Goal: Task Accomplishment & Management: Manage account settings

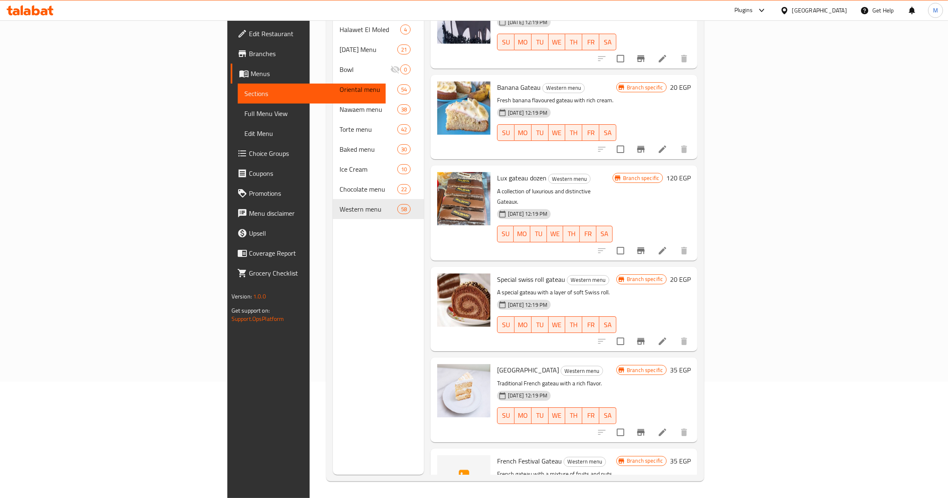
scroll to position [126, 0]
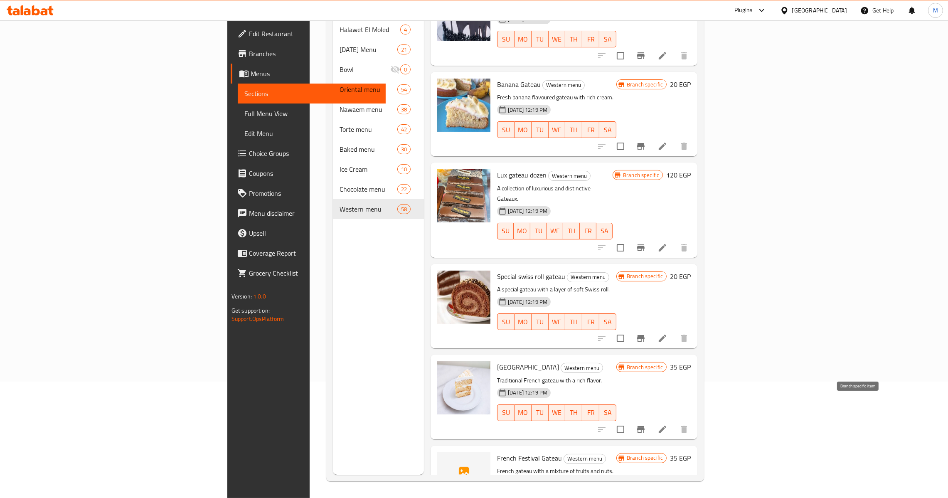
click at [645, 426] on icon "Branch-specific-item" at bounding box center [640, 429] width 7 height 7
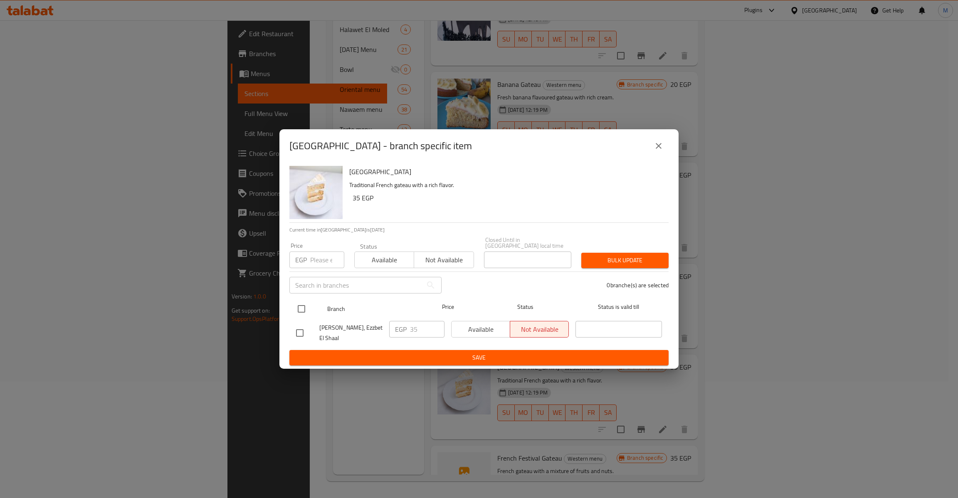
click at [298, 309] on input "checkbox" at bounding box center [301, 308] width 17 height 17
checkbox input "true"
click at [323, 256] on input "number" at bounding box center [327, 259] width 34 height 17
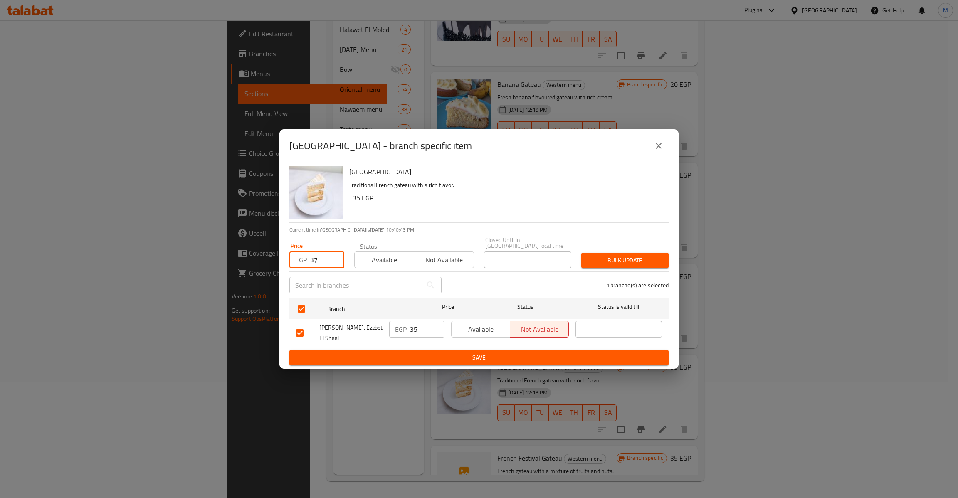
type input "37"
click at [624, 256] on span "Bulk update" at bounding box center [625, 260] width 74 height 10
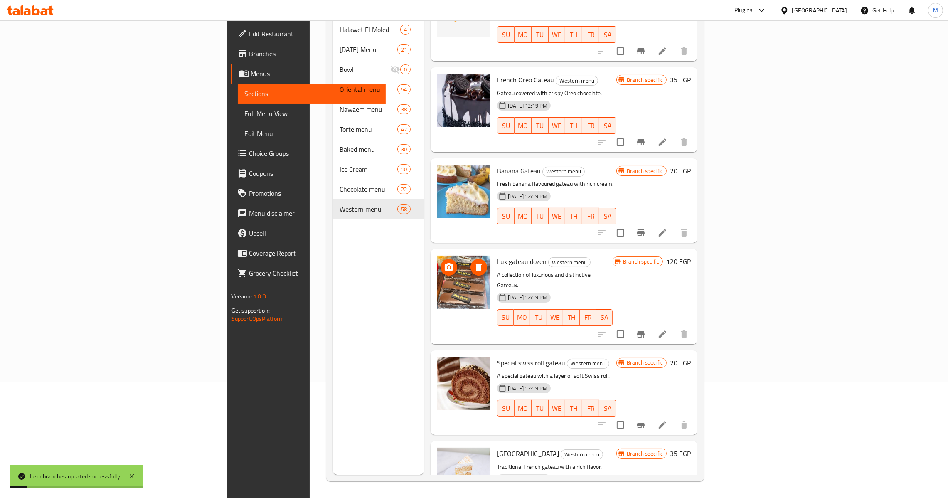
scroll to position [0, 0]
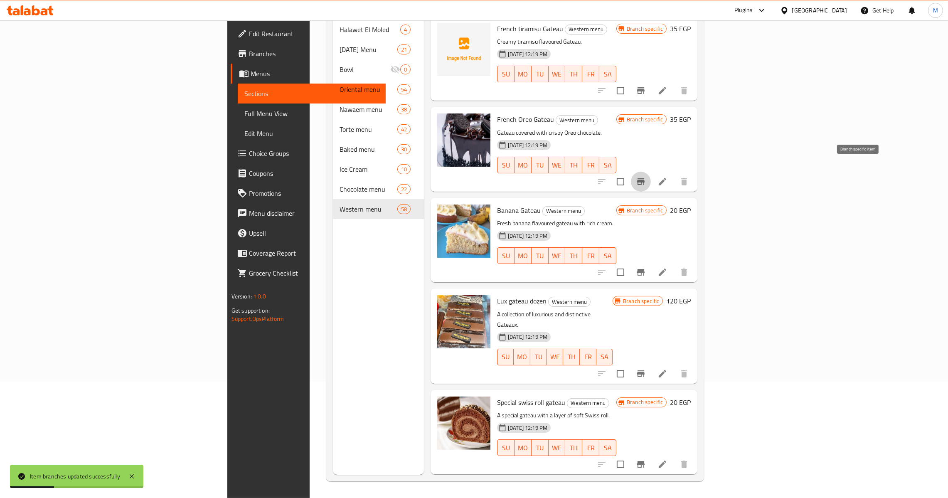
click at [651, 172] on button "Branch-specific-item" at bounding box center [641, 182] width 20 height 20
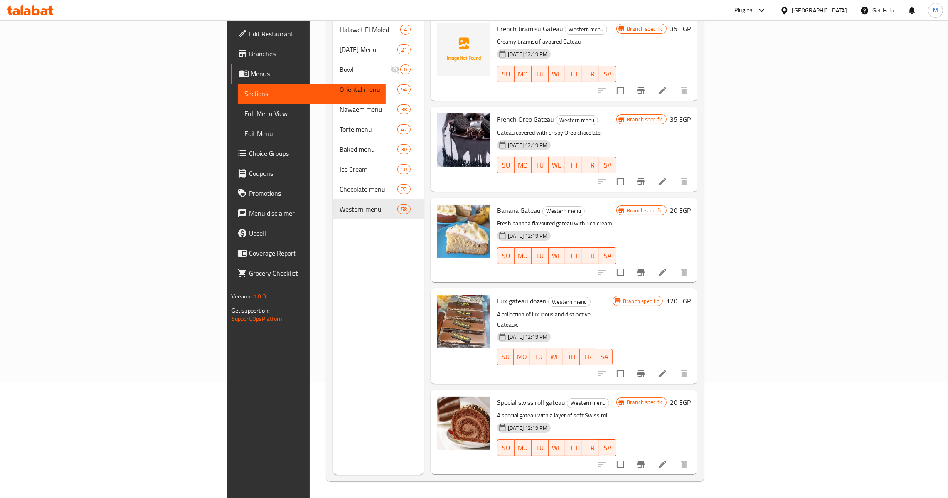
scroll to position [1968, 0]
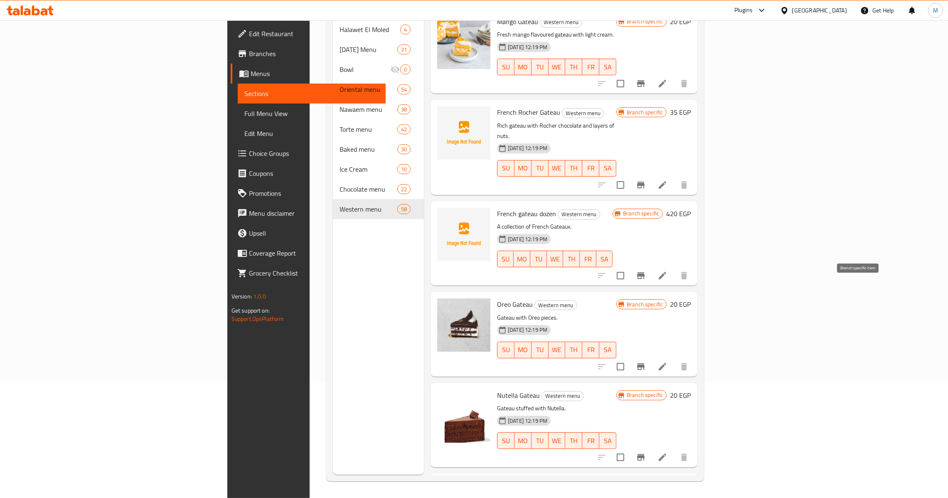
click at [646, 362] on icon "Branch-specific-item" at bounding box center [641, 367] width 10 height 10
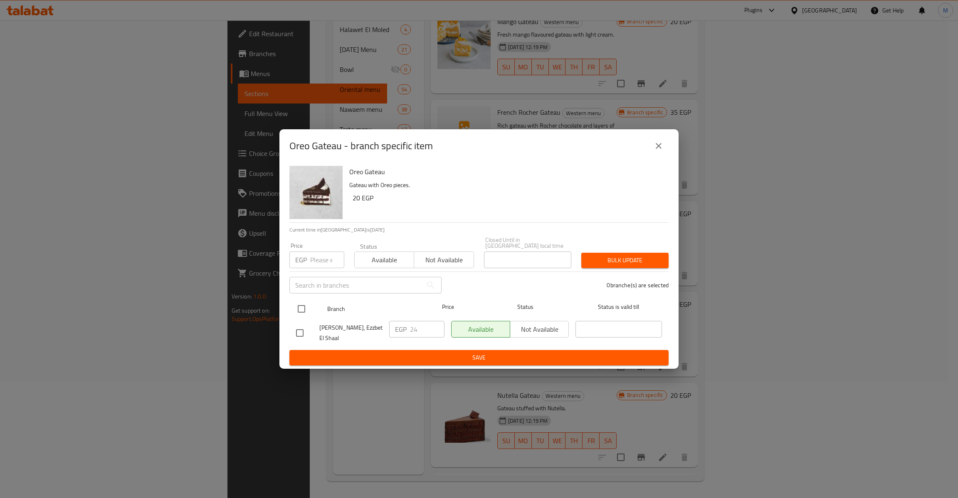
click at [303, 309] on input "checkbox" at bounding box center [301, 308] width 17 height 17
checkbox input "true"
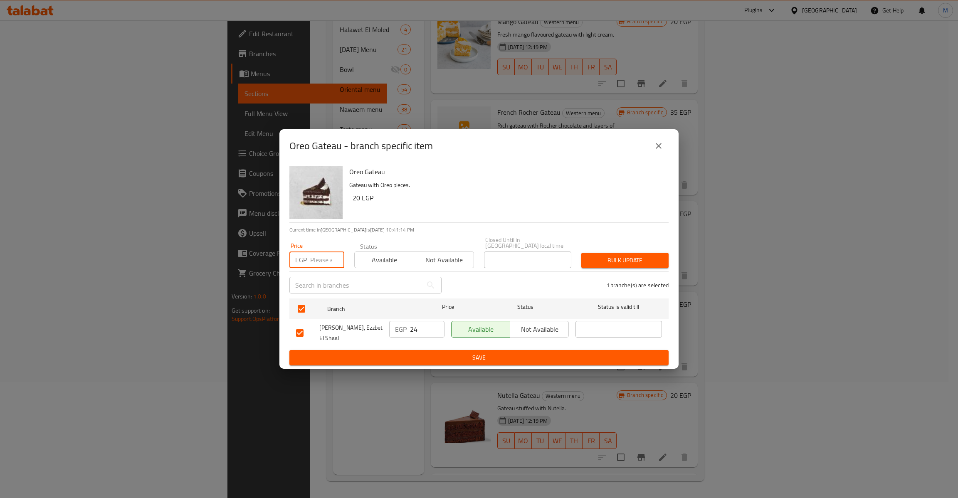
click at [316, 259] on input "number" at bounding box center [327, 259] width 34 height 17
type input "25"
click at [630, 255] on span "Bulk update" at bounding box center [625, 260] width 74 height 10
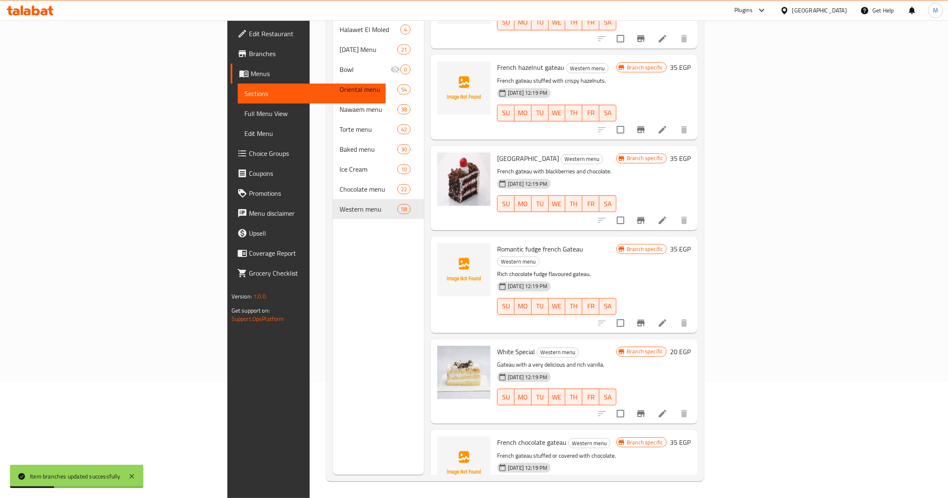
scroll to position [1515, 0]
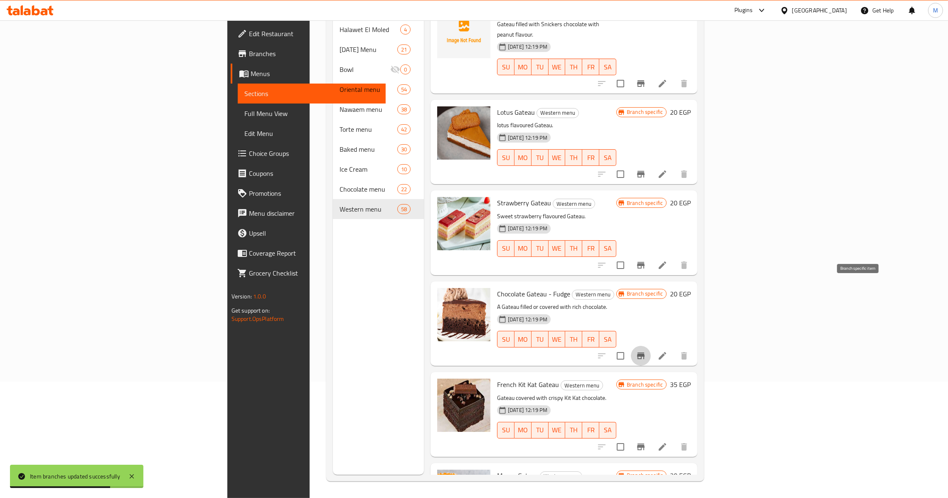
click at [646, 351] on icon "Branch-specific-item" at bounding box center [641, 356] width 10 height 10
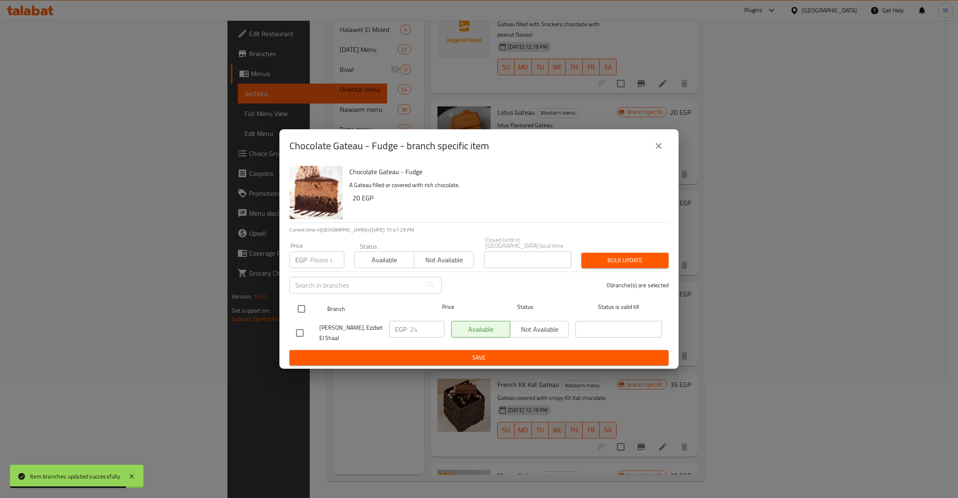
click at [304, 313] on input "checkbox" at bounding box center [301, 308] width 17 height 17
checkbox input "true"
click at [332, 258] on input "-1" at bounding box center [327, 259] width 34 height 17
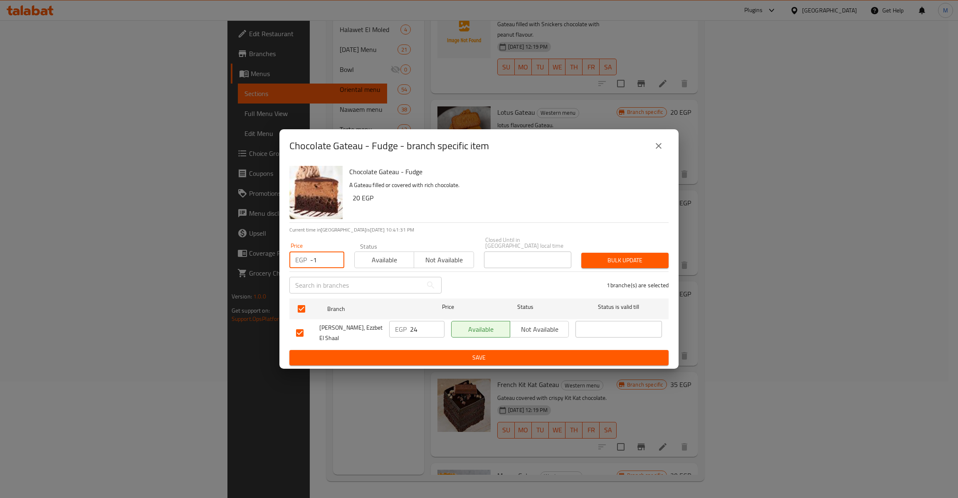
drag, startPoint x: 326, startPoint y: 257, endPoint x: 293, endPoint y: 258, distance: 32.8
click at [293, 258] on div "EGP -1 Price" at bounding box center [316, 259] width 55 height 17
type input "25"
click at [606, 255] on span "Bulk update" at bounding box center [625, 260] width 74 height 10
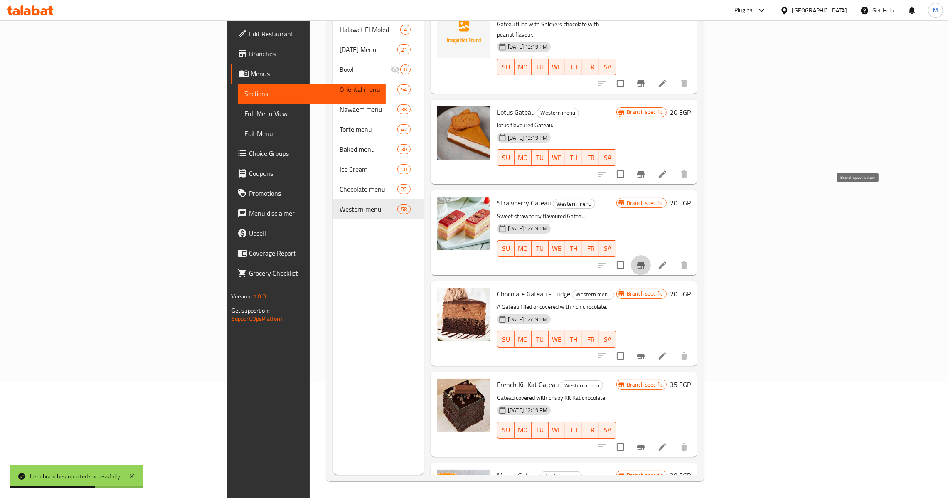
click at [651, 255] on button "Branch-specific-item" at bounding box center [641, 265] width 20 height 20
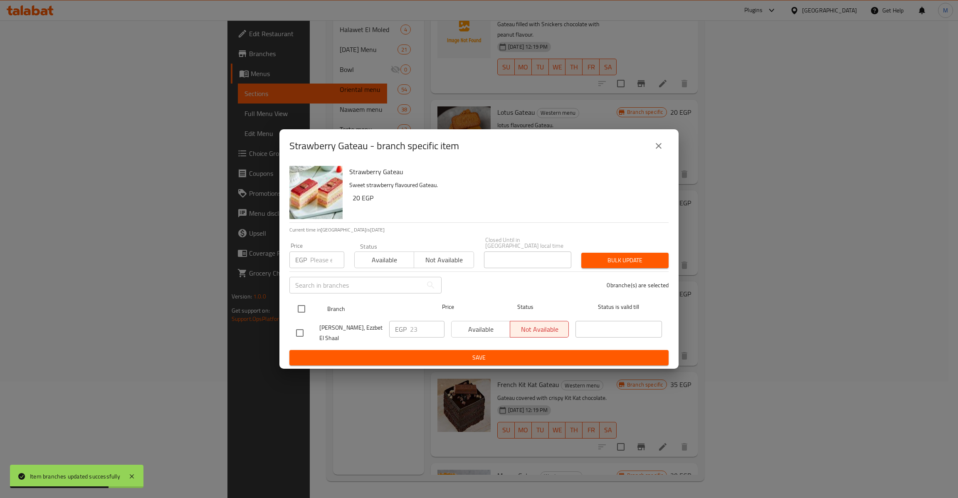
click at [294, 308] on input "checkbox" at bounding box center [301, 308] width 17 height 17
checkbox input "true"
click at [325, 254] on input "number" at bounding box center [327, 259] width 34 height 17
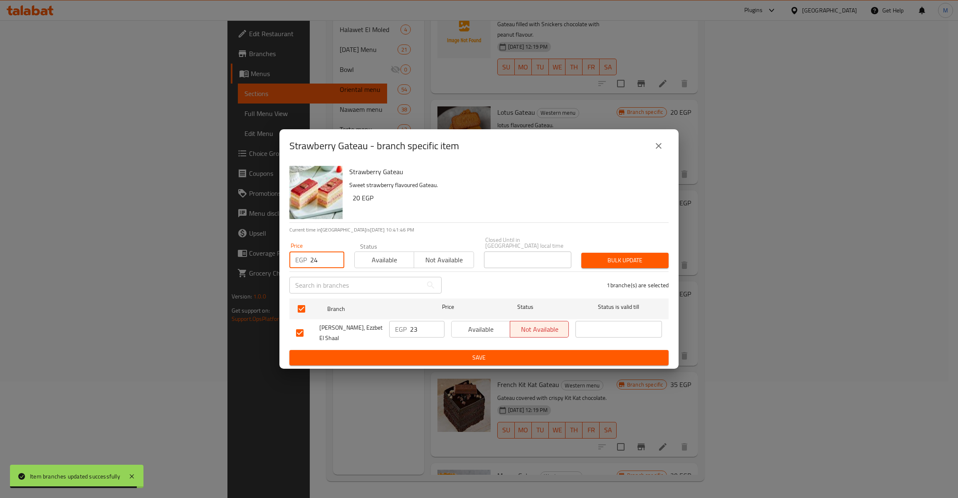
type input "24"
click at [654, 253] on button "Bulk update" at bounding box center [624, 260] width 87 height 15
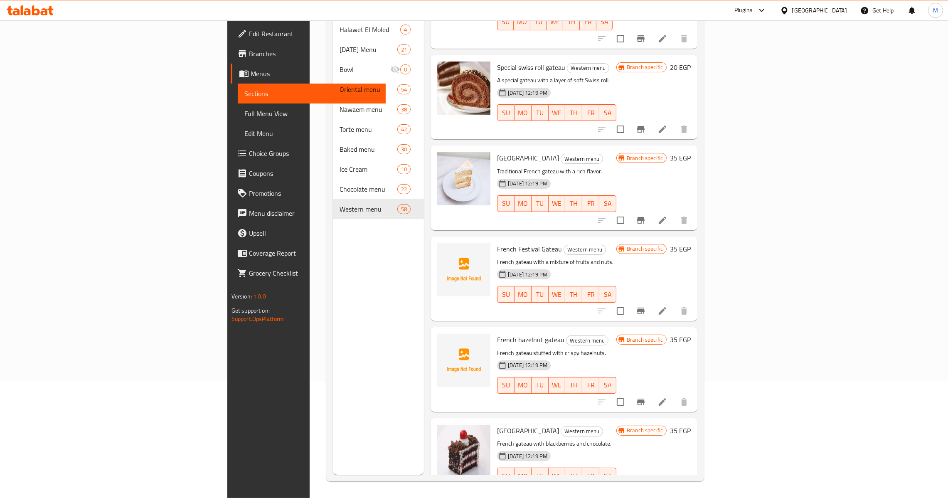
scroll to position [1152, 0]
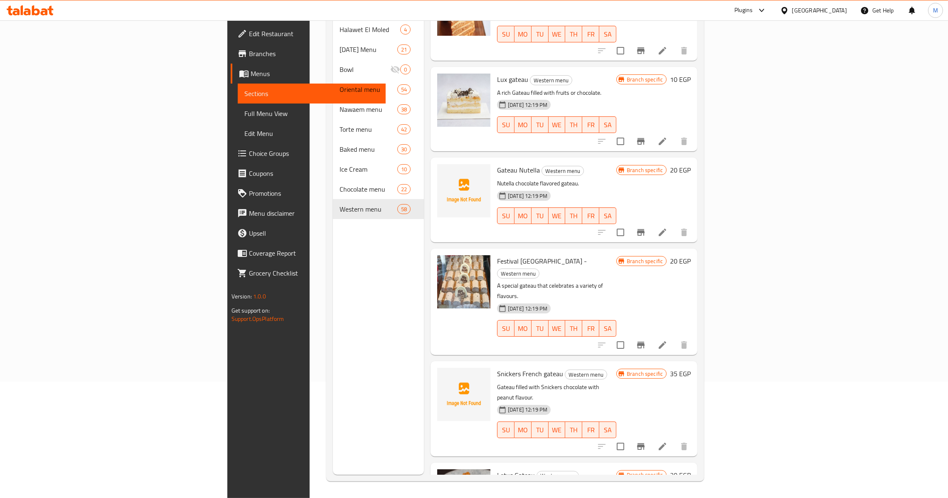
click at [645, 342] on icon "Branch-specific-item" at bounding box center [640, 345] width 7 height 7
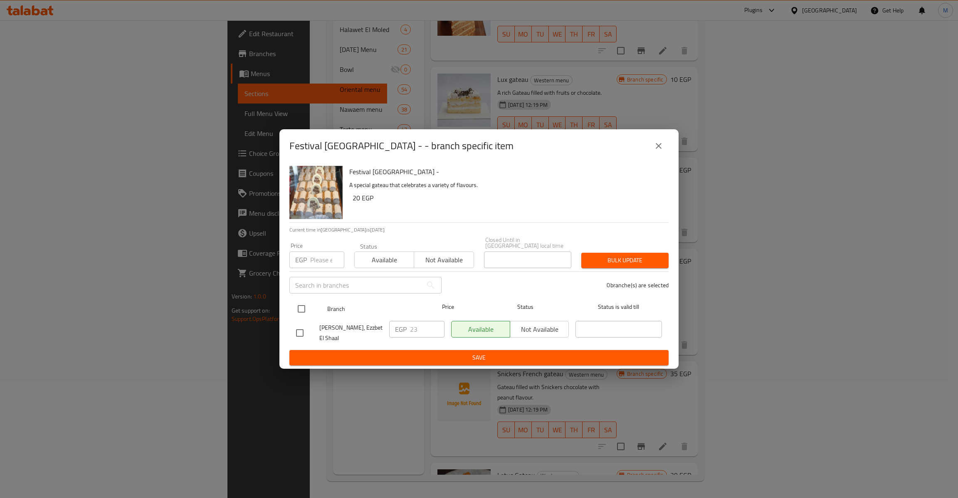
click at [305, 308] on input "checkbox" at bounding box center [301, 308] width 17 height 17
checkbox input "true"
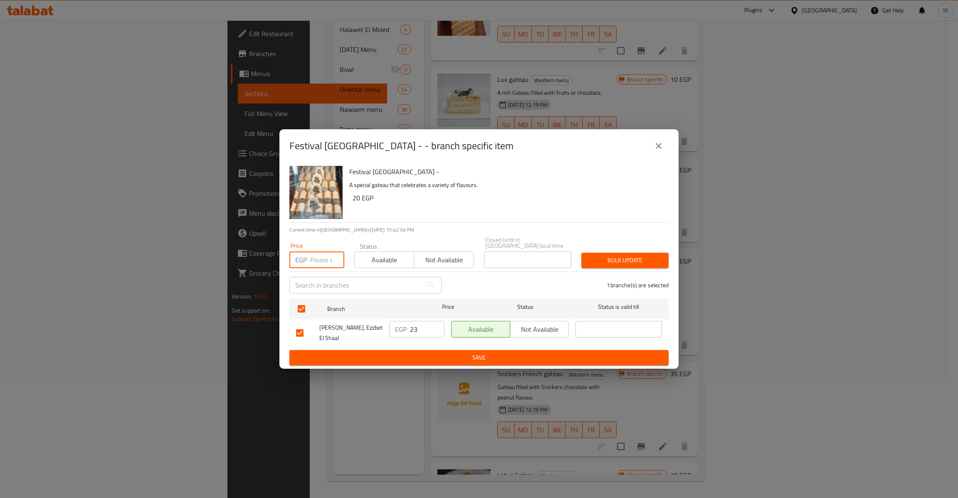
click at [323, 260] on input "number" at bounding box center [327, 259] width 34 height 17
type input "24"
click at [625, 259] on span "Bulk update" at bounding box center [625, 260] width 74 height 10
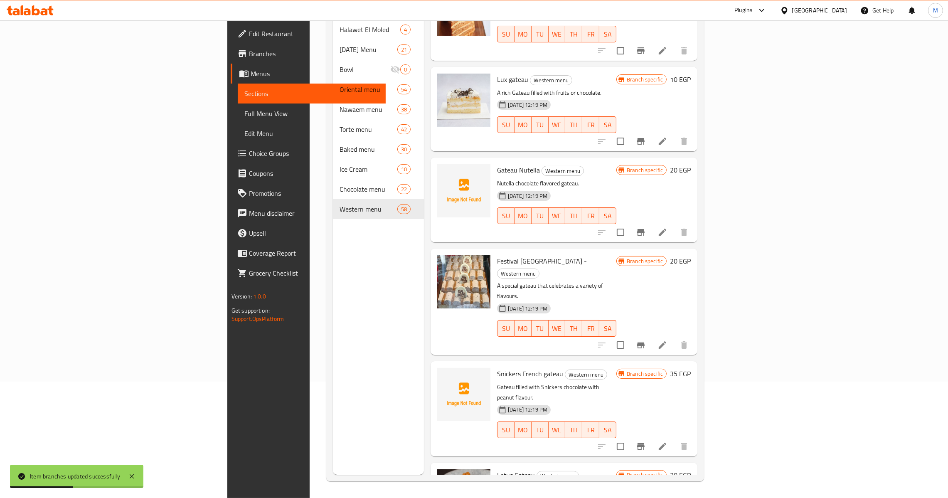
scroll to position [1696, 0]
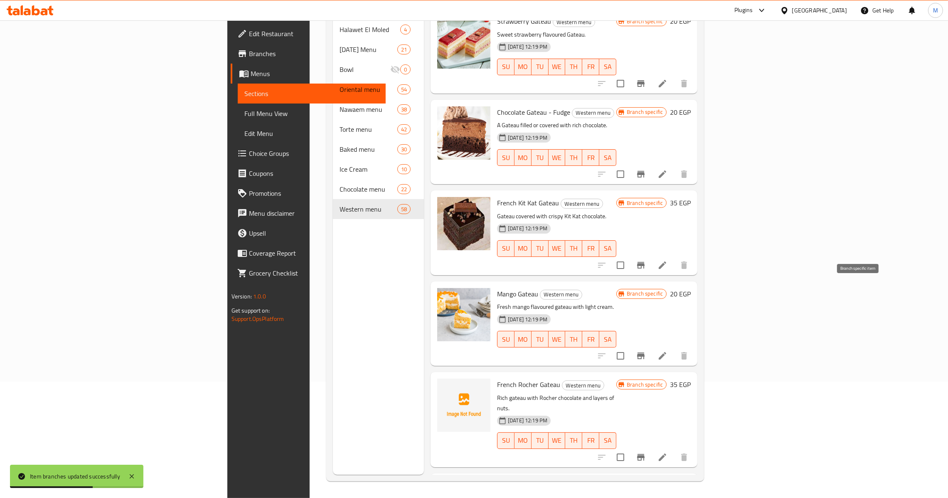
click at [651, 346] on button "Branch-specific-item" at bounding box center [641, 356] width 20 height 20
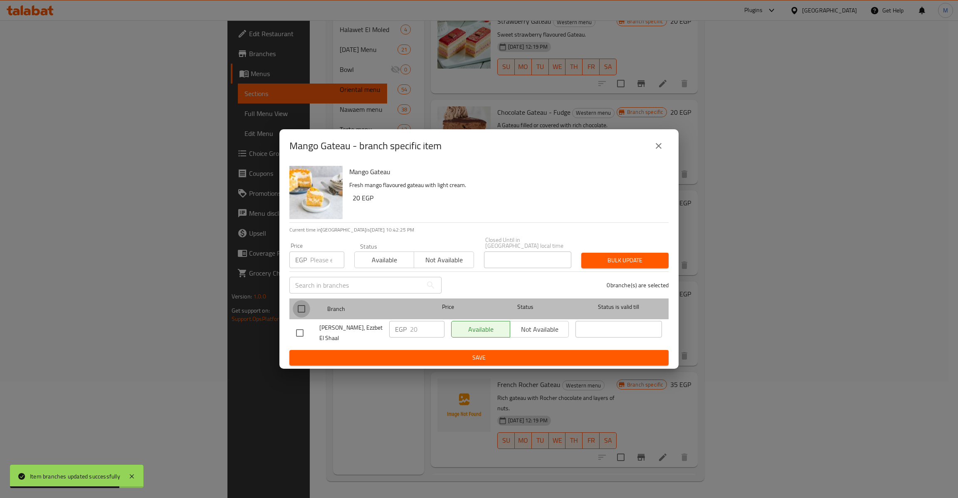
click at [307, 308] on input "checkbox" at bounding box center [301, 308] width 17 height 17
checkbox input "true"
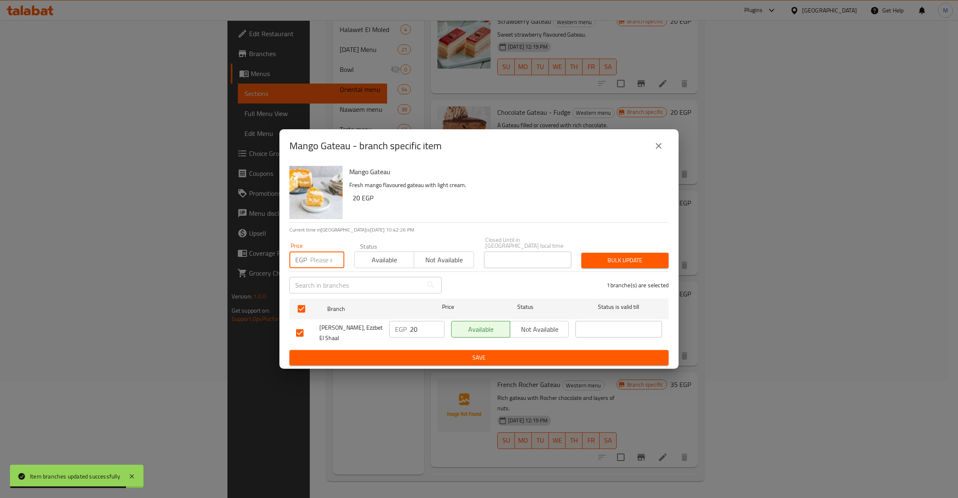
click at [326, 256] on input "number" at bounding box center [327, 259] width 34 height 17
type input "21"
click at [646, 255] on span "Bulk update" at bounding box center [625, 260] width 74 height 10
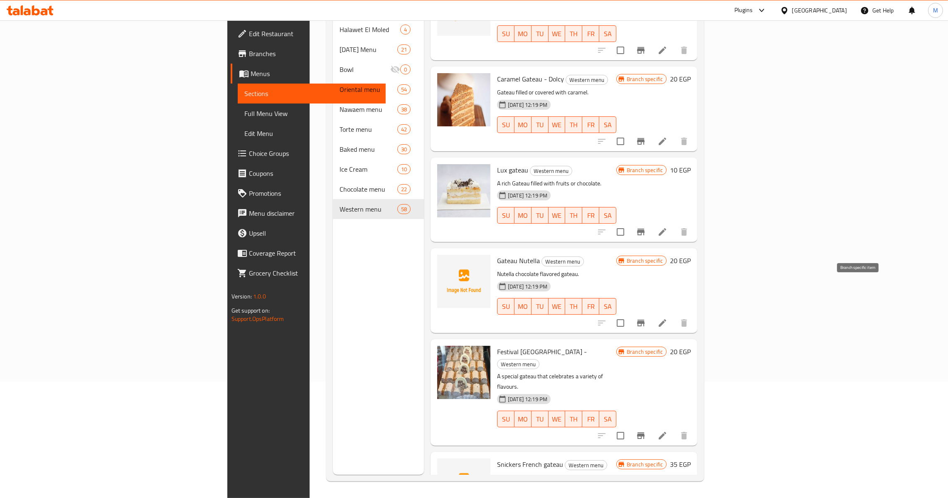
scroll to position [2059, 0]
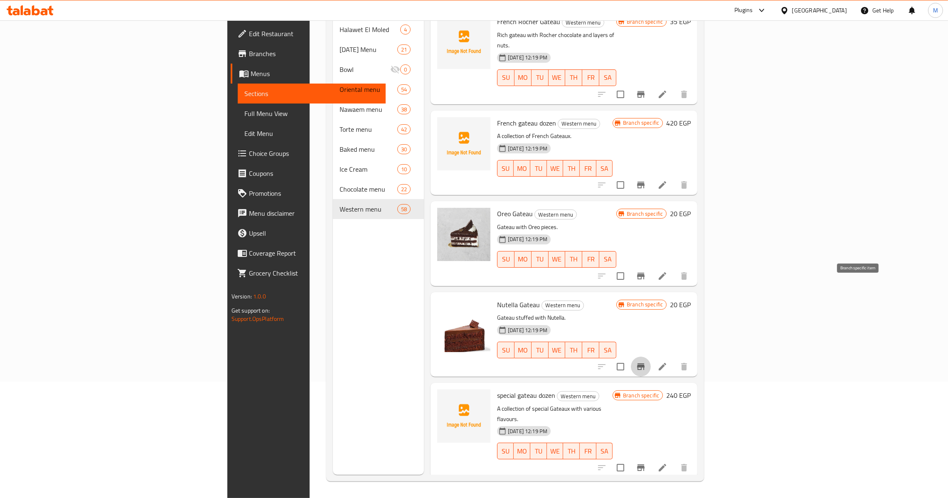
click at [651, 357] on button "Branch-specific-item" at bounding box center [641, 367] width 20 height 20
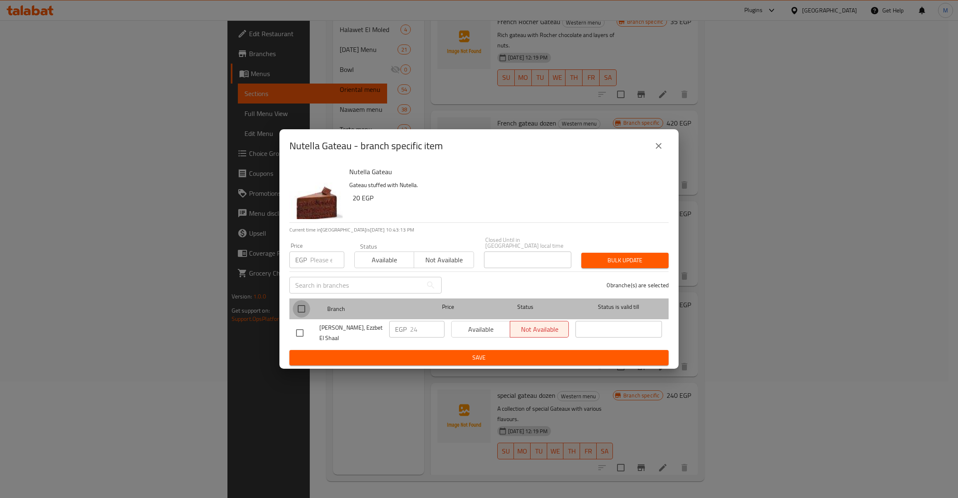
click at [305, 308] on input "checkbox" at bounding box center [301, 308] width 17 height 17
checkbox input "true"
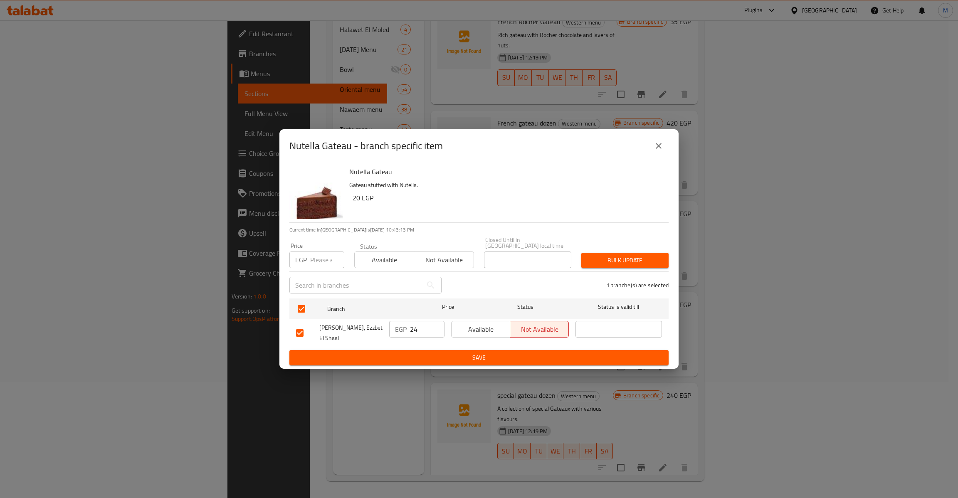
click at [320, 256] on input "number" at bounding box center [327, 259] width 34 height 17
type input "25"
click at [614, 257] on span "Bulk update" at bounding box center [625, 260] width 74 height 10
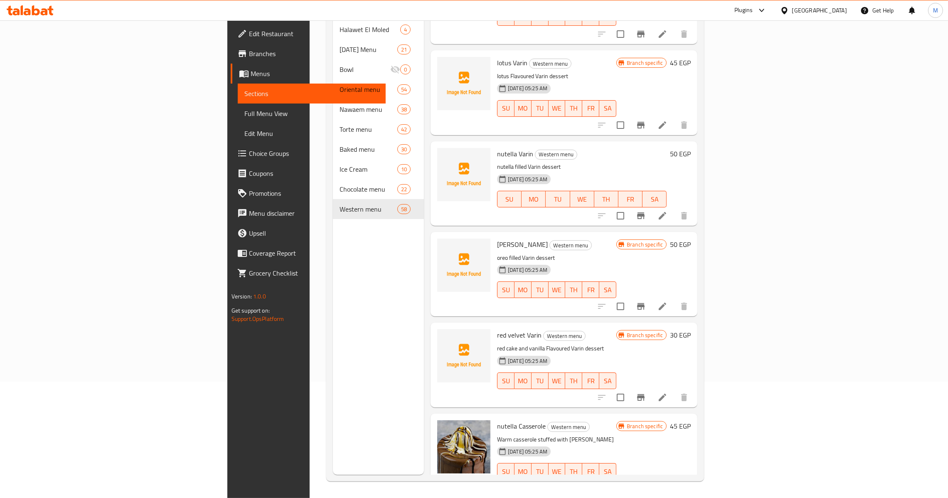
scroll to position [711, 0]
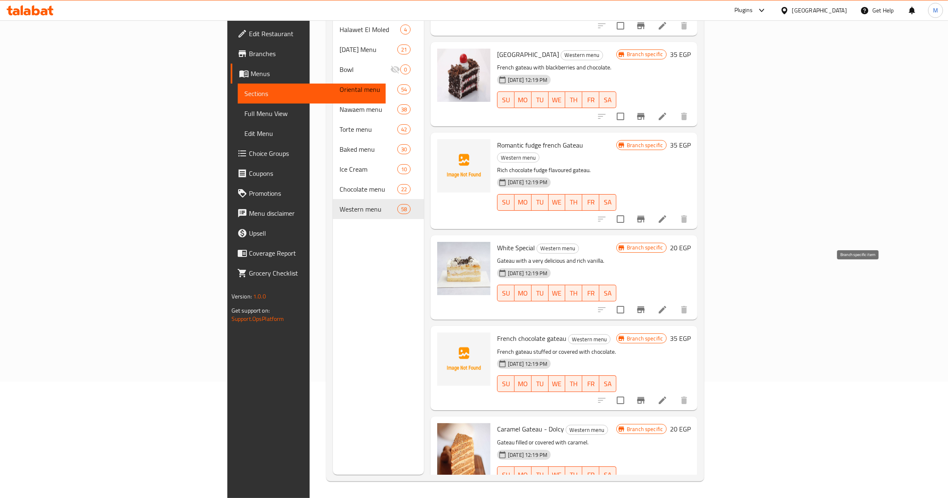
click at [651, 300] on button "Branch-specific-item" at bounding box center [641, 310] width 20 height 20
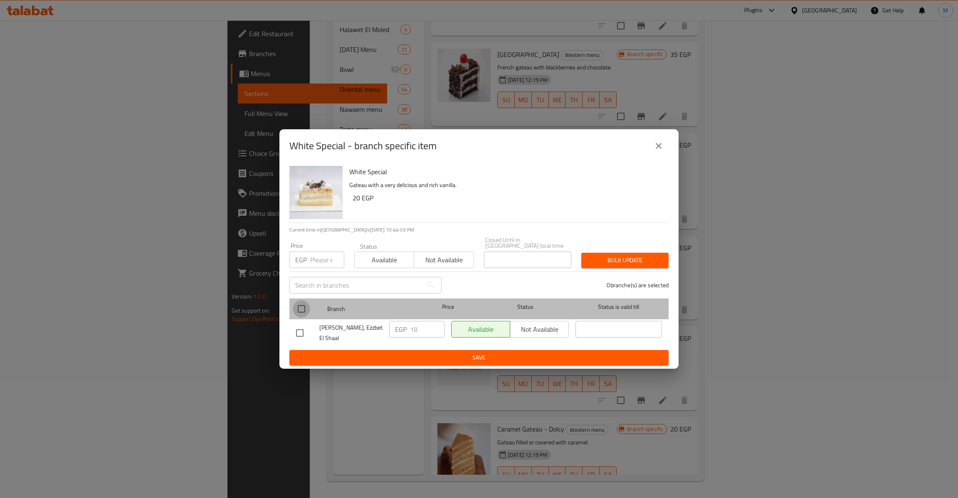
click at [305, 310] on input "checkbox" at bounding box center [301, 308] width 17 height 17
checkbox input "true"
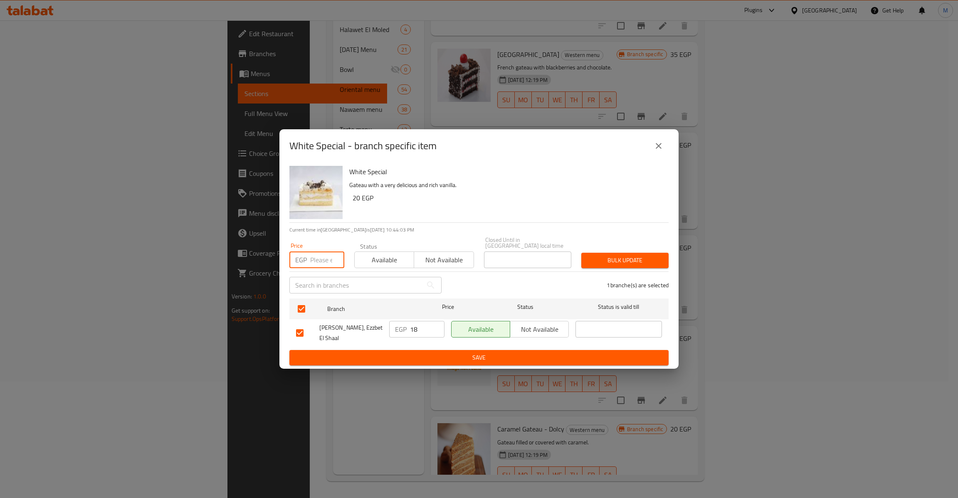
click at [320, 257] on input "number" at bounding box center [327, 259] width 34 height 17
type input "19"
click at [621, 261] on span "Bulk update" at bounding box center [625, 260] width 74 height 10
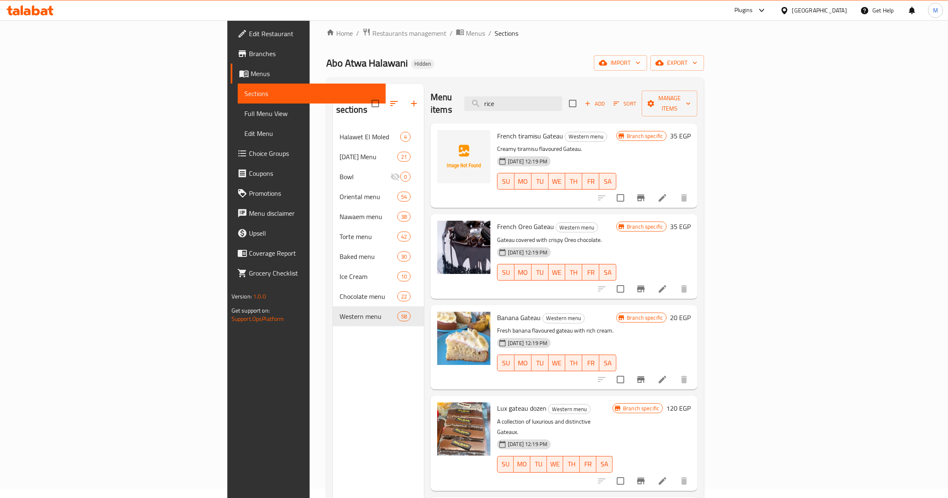
scroll to position [0, 0]
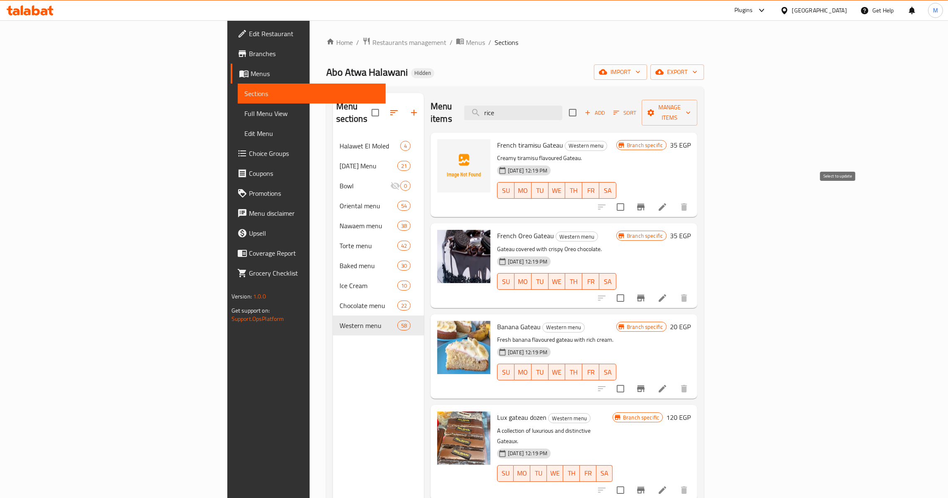
click at [629, 198] on input "checkbox" at bounding box center [620, 206] width 17 height 17
checkbox input "true"
click at [629, 289] on input "checkbox" at bounding box center [620, 297] width 17 height 17
checkbox input "true"
click at [694, 386] on div at bounding box center [643, 389] width 102 height 20
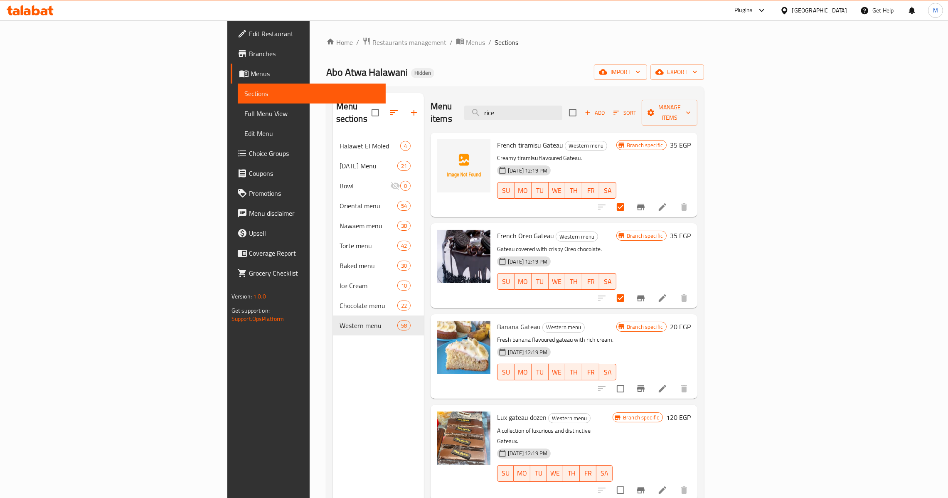
click at [629, 380] on input "checkbox" at bounding box center [620, 388] width 17 height 17
checkbox input "true"
click at [629, 481] on input "checkbox" at bounding box center [620, 489] width 17 height 17
checkbox input "true"
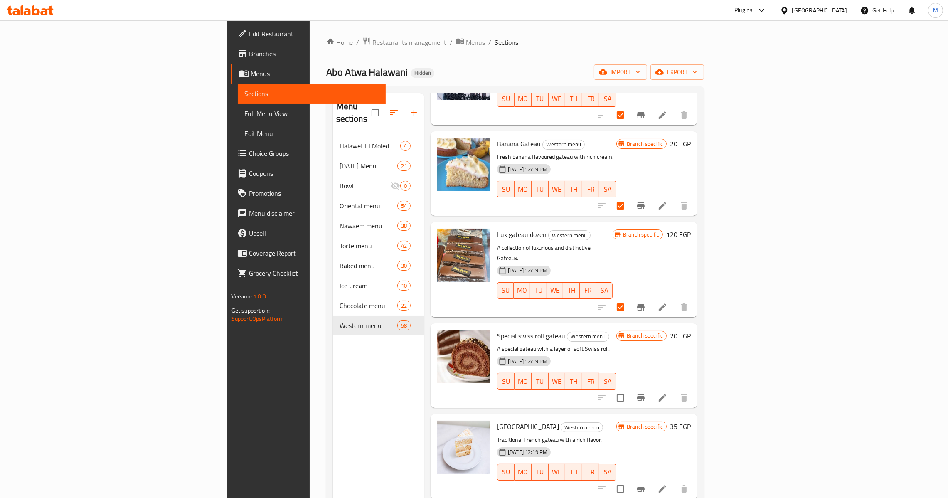
scroll to position [187, 0]
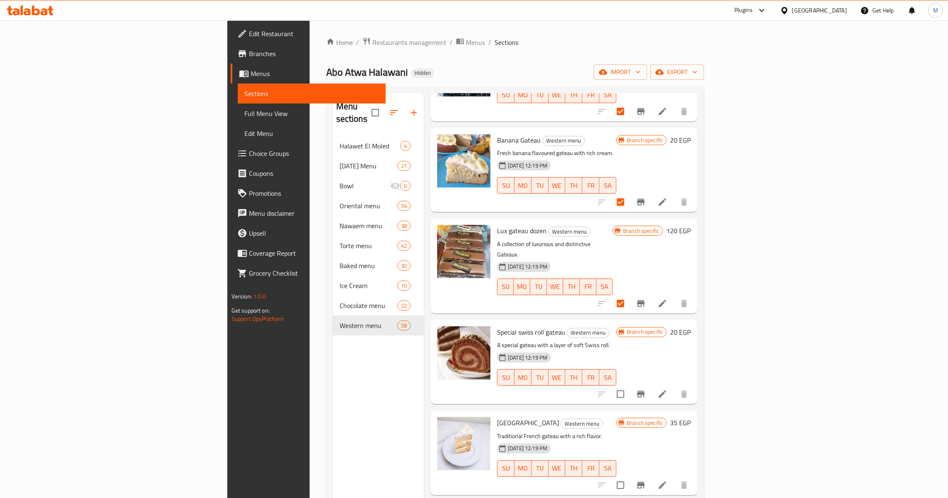
click at [629, 385] on input "checkbox" at bounding box center [620, 393] width 17 height 17
checkbox input "true"
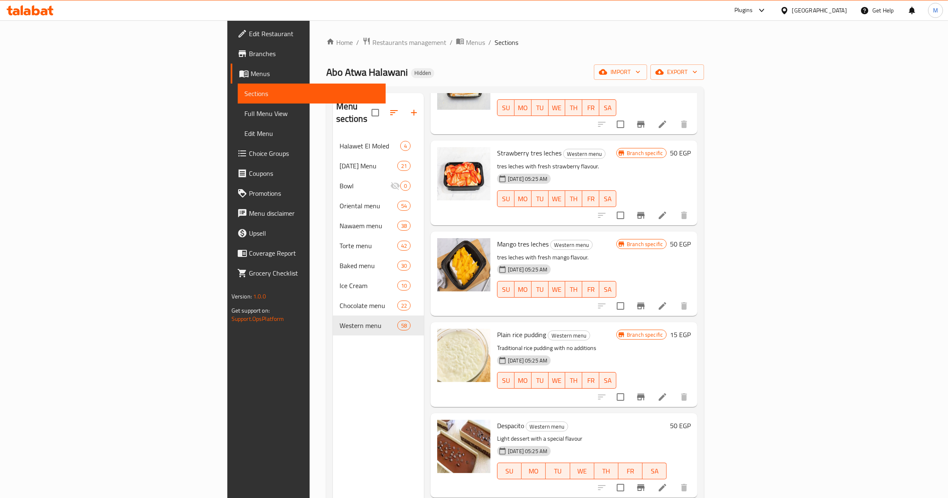
scroll to position [3366, 0]
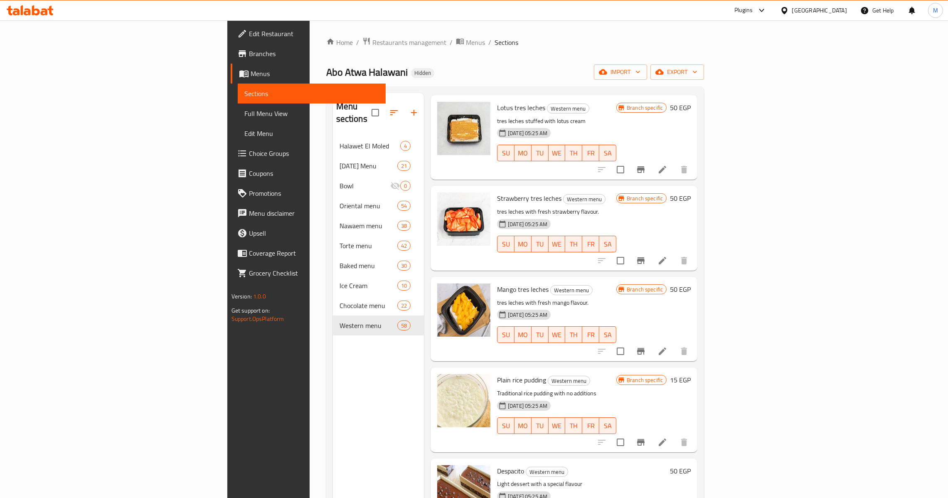
click at [646, 437] on icon "Branch-specific-item" at bounding box center [641, 442] width 10 height 10
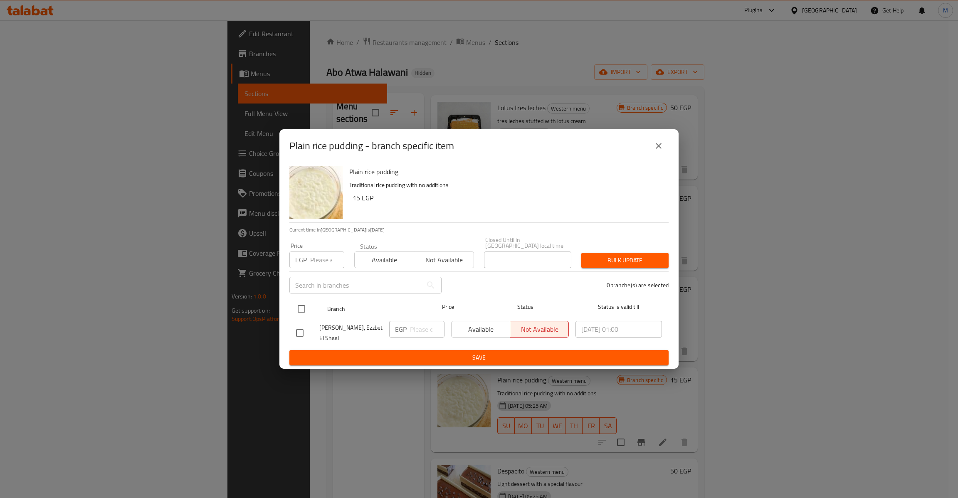
click at [308, 305] on input "checkbox" at bounding box center [301, 308] width 17 height 17
checkbox input "true"
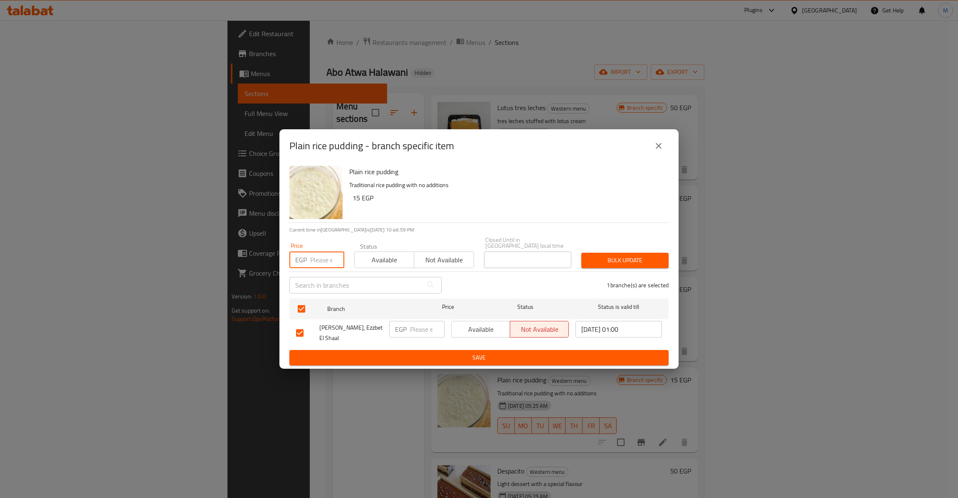
click at [314, 258] on input "number" at bounding box center [327, 259] width 34 height 17
type input "17"
click at [630, 264] on button "Bulk update" at bounding box center [624, 260] width 87 height 15
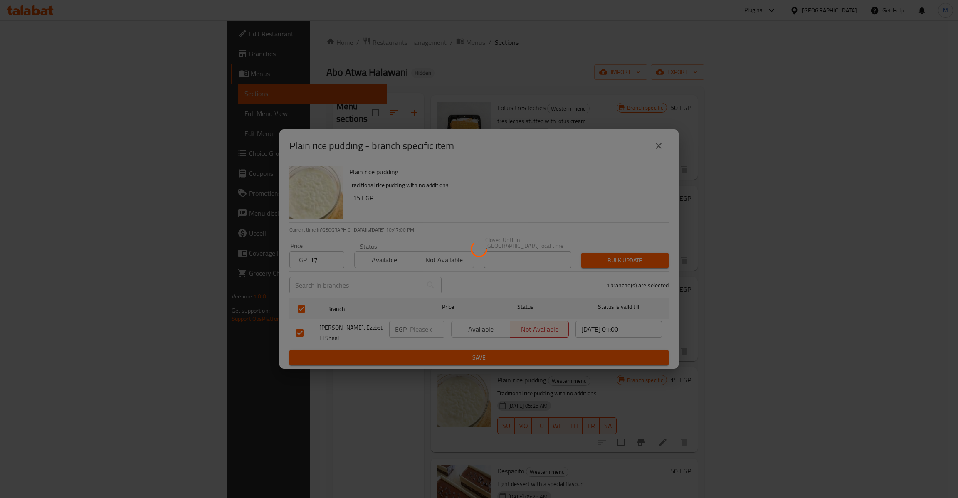
click at [632, 254] on div at bounding box center [479, 249] width 958 height 498
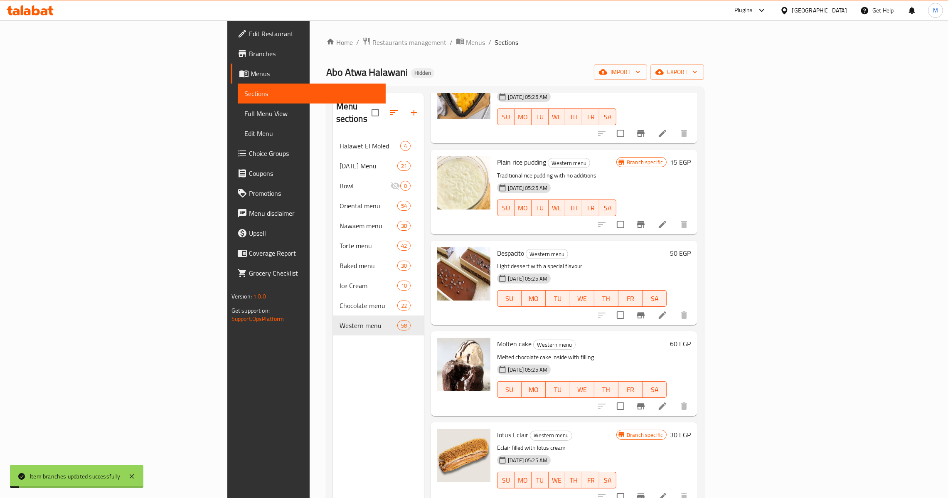
scroll to position [3616, 0]
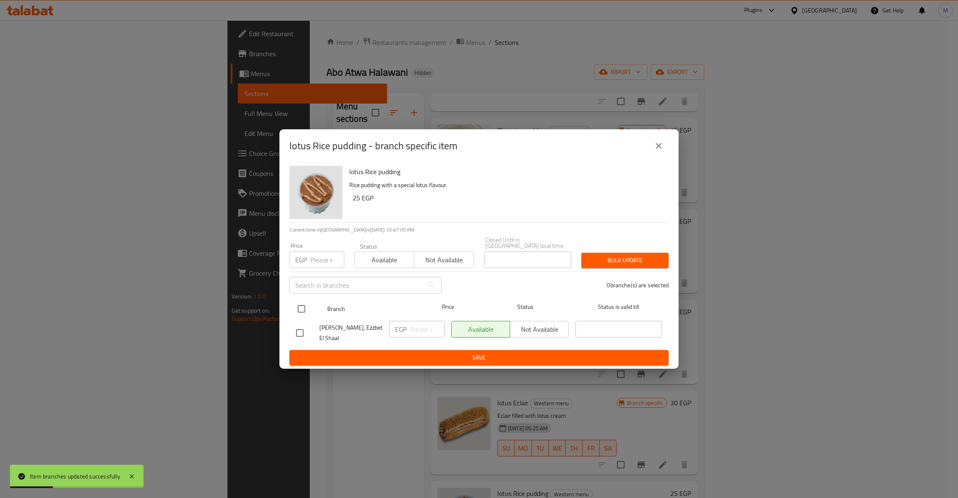
click at [304, 300] on input "checkbox" at bounding box center [301, 308] width 17 height 17
checkbox input "true"
click at [311, 268] on div "Price EGP Price" at bounding box center [316, 255] width 65 height 35
click at [321, 253] on input "number" at bounding box center [327, 259] width 34 height 17
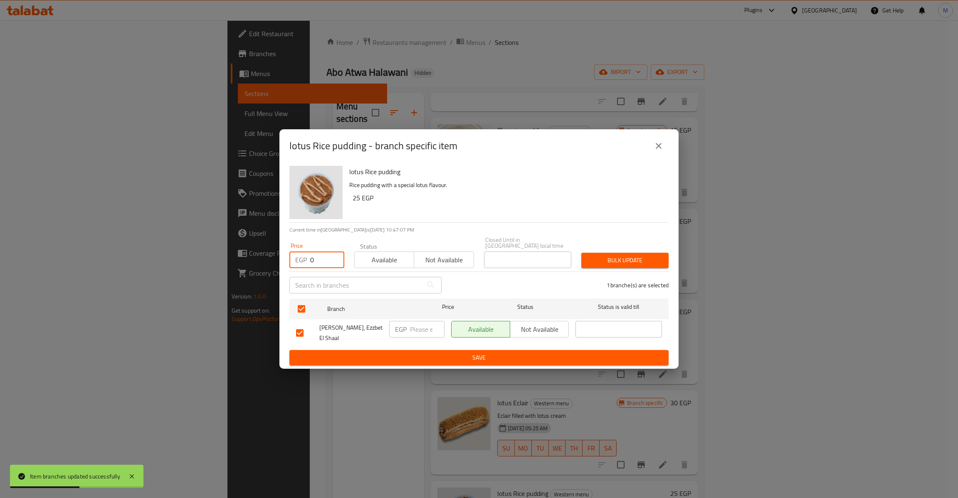
drag, startPoint x: 321, startPoint y: 253, endPoint x: 264, endPoint y: 259, distance: 57.6
click at [264, 259] on div "lotus Rice pudding - branch specific item lotus Rice pudding Rice pudding with …" at bounding box center [479, 249] width 958 height 498
type input "27"
click at [603, 255] on span "Bulk update" at bounding box center [625, 260] width 74 height 10
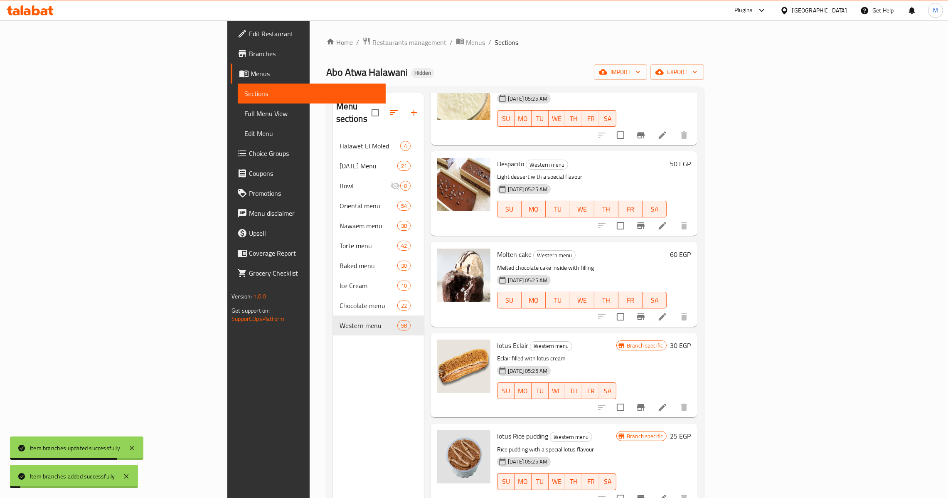
scroll to position [3678, 0]
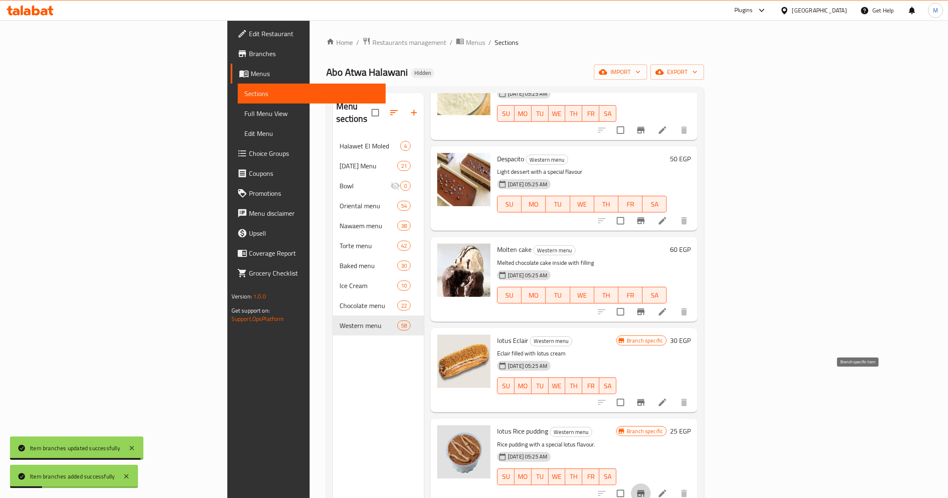
click at [651, 483] on button "Branch-specific-item" at bounding box center [641, 493] width 20 height 20
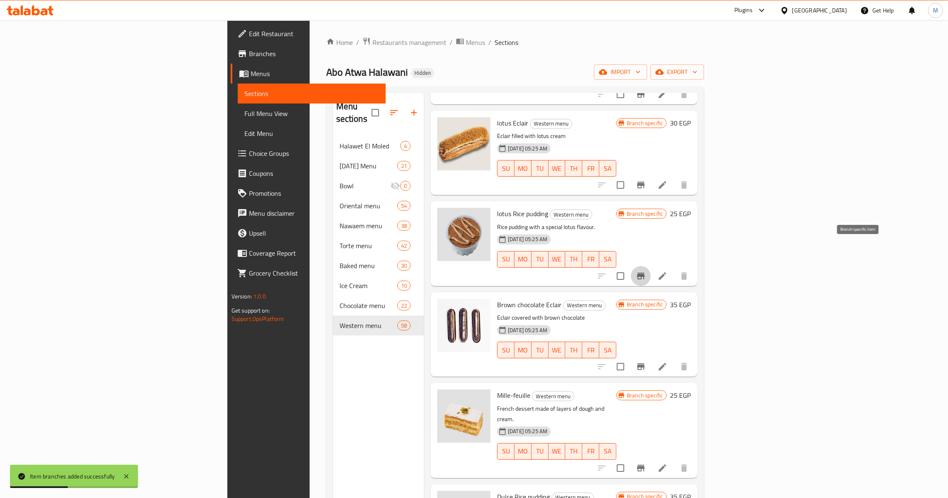
scroll to position [3928, 0]
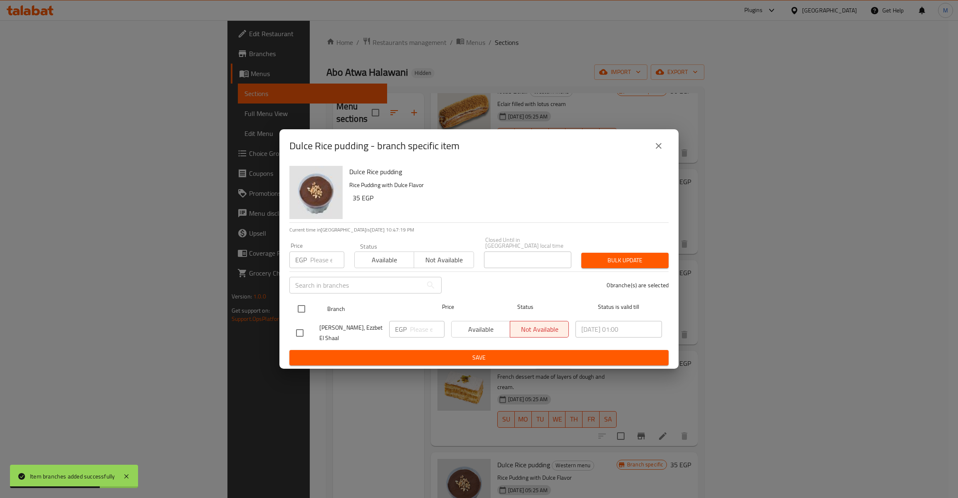
click at [303, 312] on input "checkbox" at bounding box center [301, 308] width 17 height 17
checkbox input "true"
click at [315, 260] on input "number" at bounding box center [327, 259] width 34 height 17
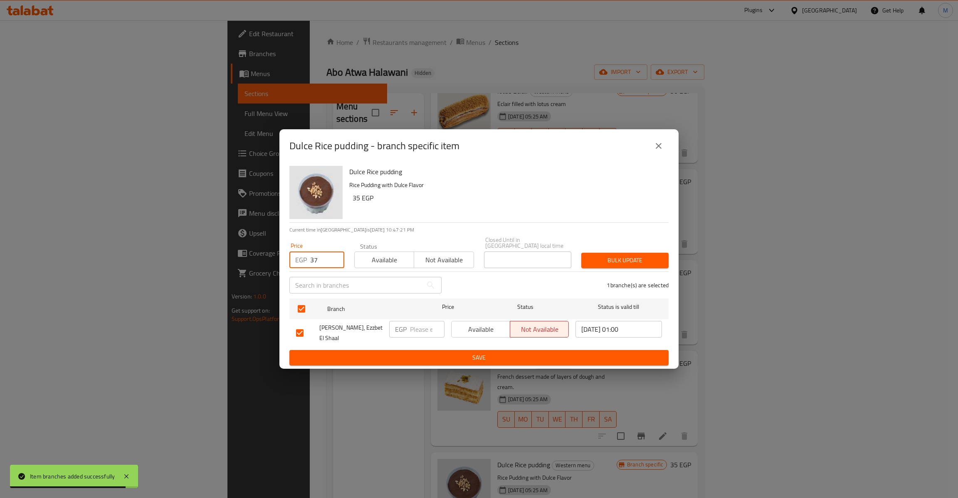
type input "37"
click at [613, 257] on span "Bulk update" at bounding box center [625, 260] width 74 height 10
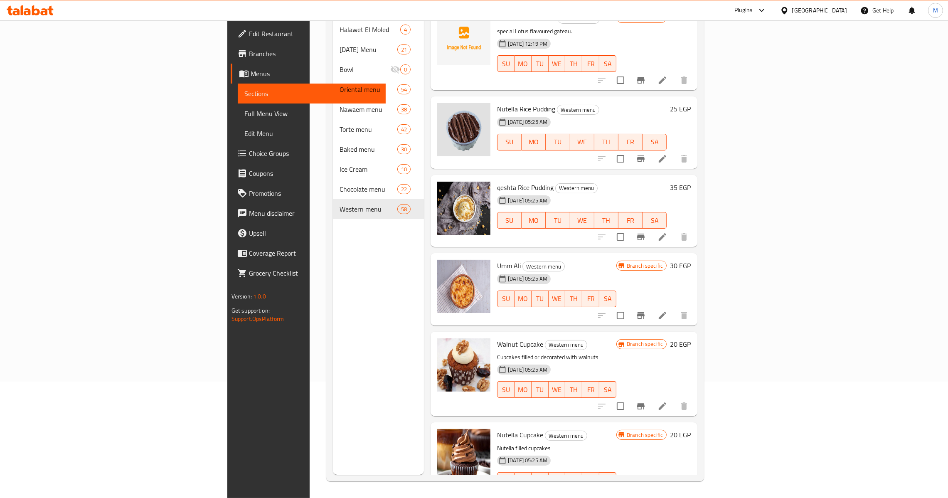
scroll to position [2505, 0]
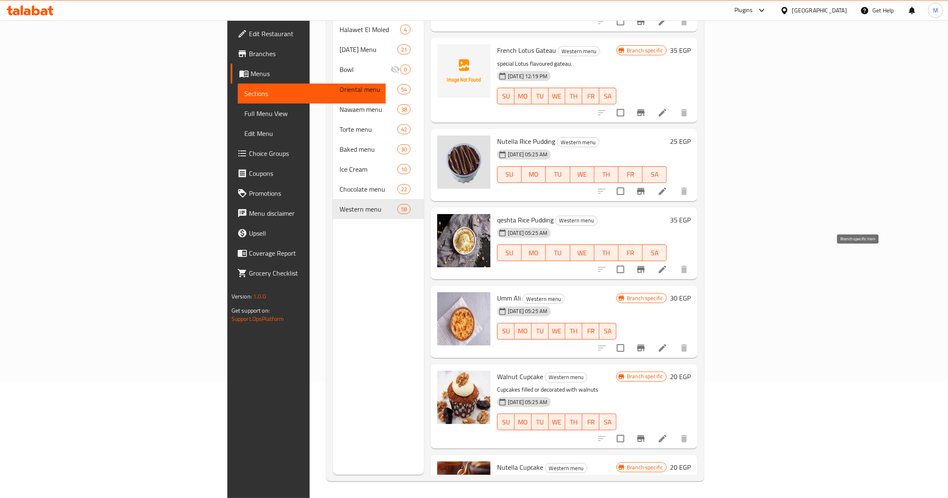
click at [651, 338] on button "Branch-specific-item" at bounding box center [641, 348] width 20 height 20
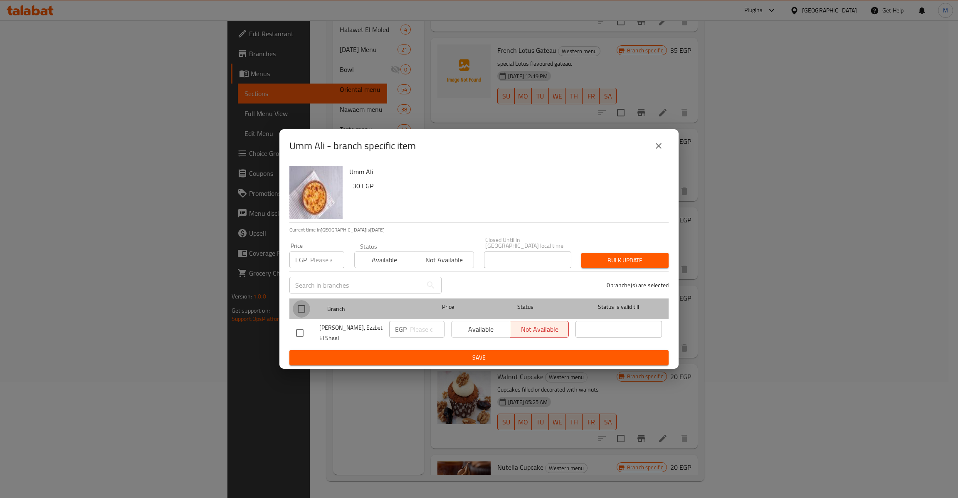
click at [305, 309] on input "checkbox" at bounding box center [301, 308] width 17 height 17
checkbox input "true"
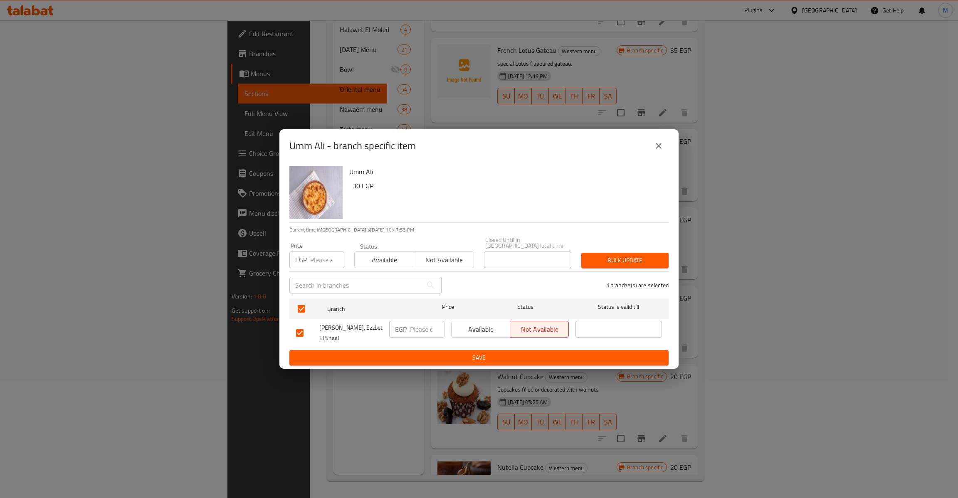
click at [323, 261] on input "number" at bounding box center [327, 259] width 34 height 17
type input "32"
click at [587, 249] on div "Bulk update" at bounding box center [624, 260] width 97 height 25
click at [593, 255] on span "Bulk update" at bounding box center [625, 260] width 74 height 10
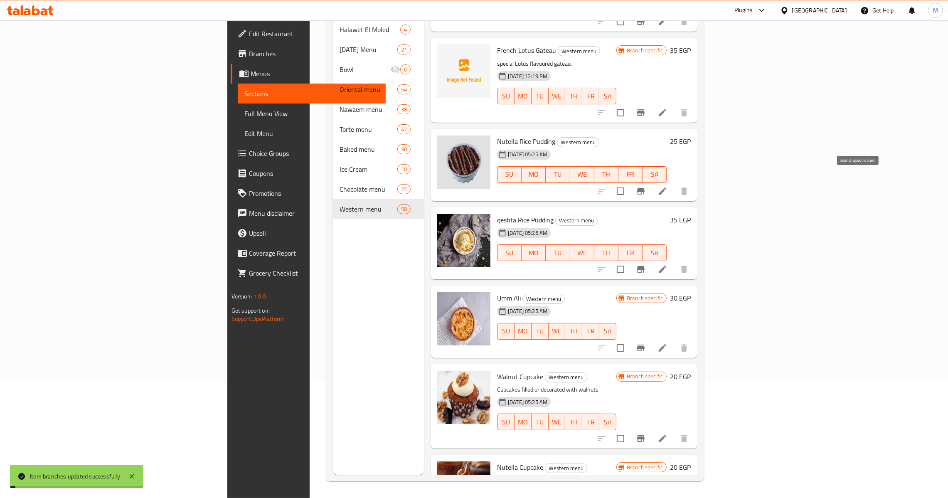
click at [645, 266] on icon "Branch-specific-item" at bounding box center [640, 269] width 7 height 7
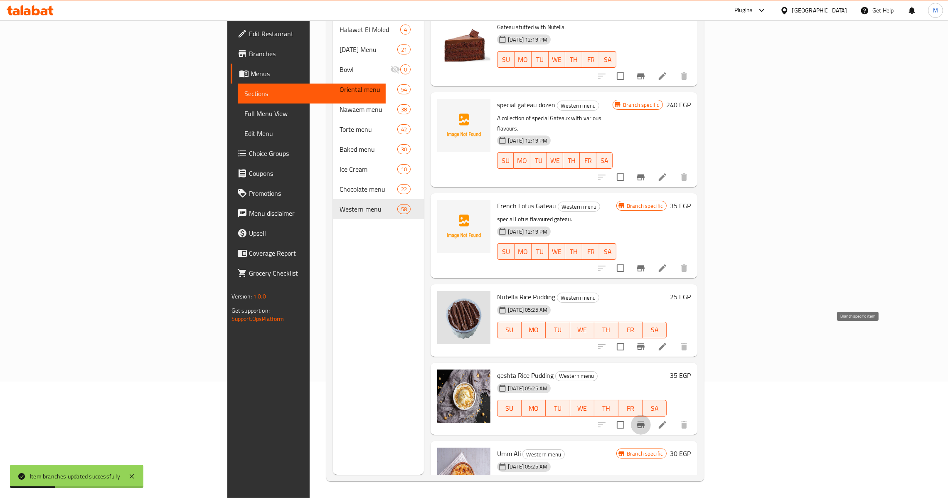
scroll to position [2256, 0]
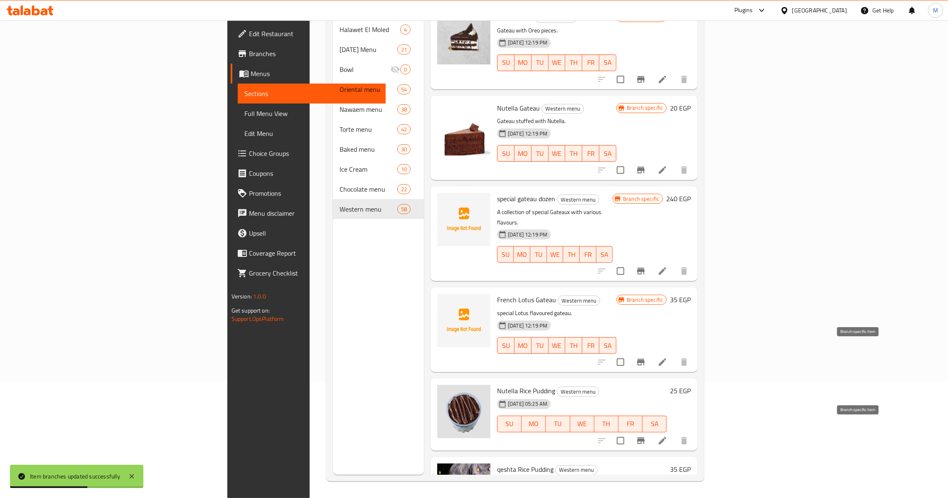
click at [645, 437] on icon "Branch-specific-item" at bounding box center [640, 440] width 7 height 7
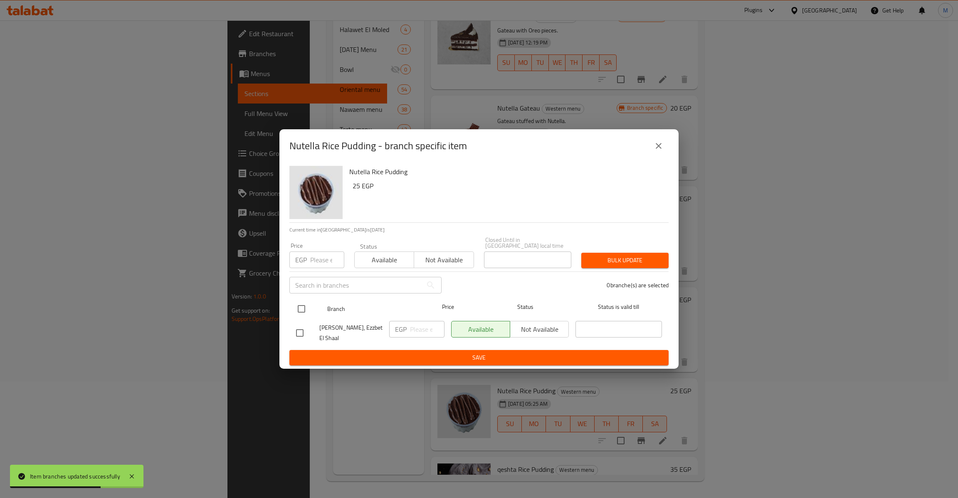
click at [301, 305] on input "checkbox" at bounding box center [301, 308] width 17 height 17
checkbox input "true"
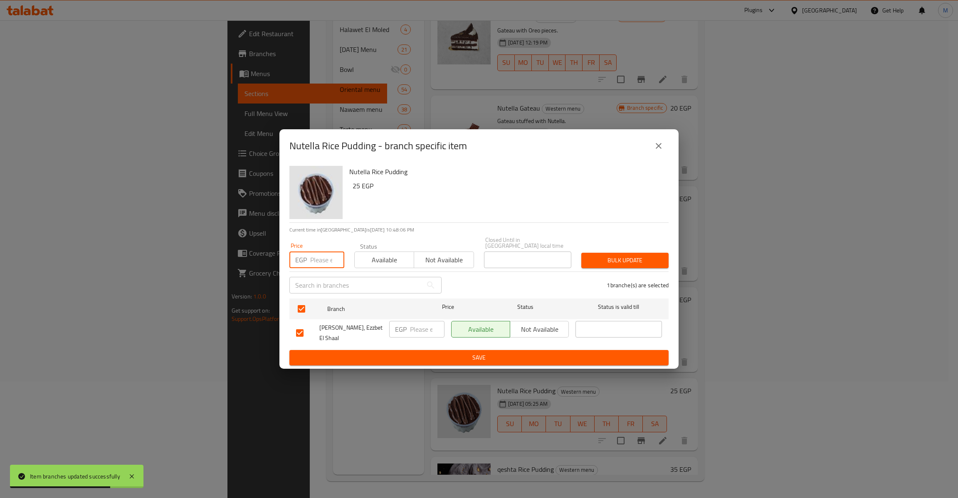
click at [320, 259] on input "number" at bounding box center [327, 259] width 34 height 17
type input "27"
click at [626, 265] on button "Bulk update" at bounding box center [624, 260] width 87 height 15
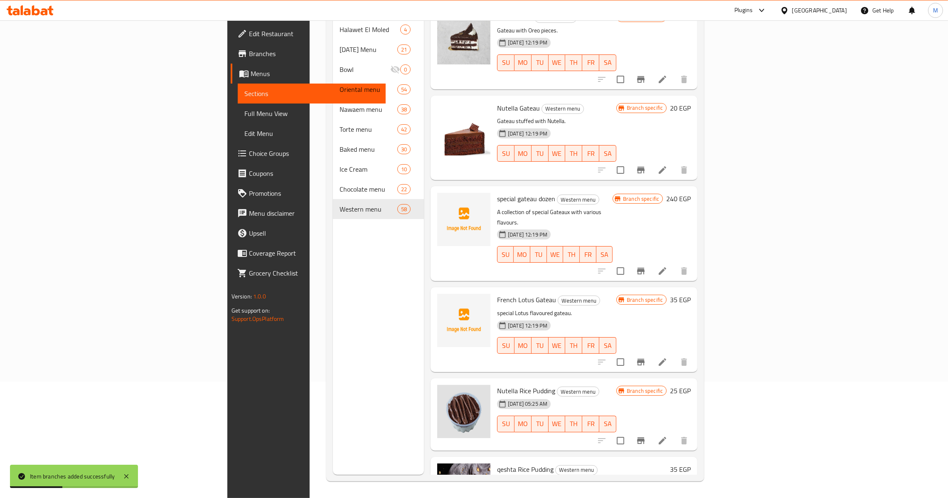
click at [571, 396] on div "[DATE] 05:25 AM SU MO TU WE TH FR SA" at bounding box center [557, 418] width 126 height 45
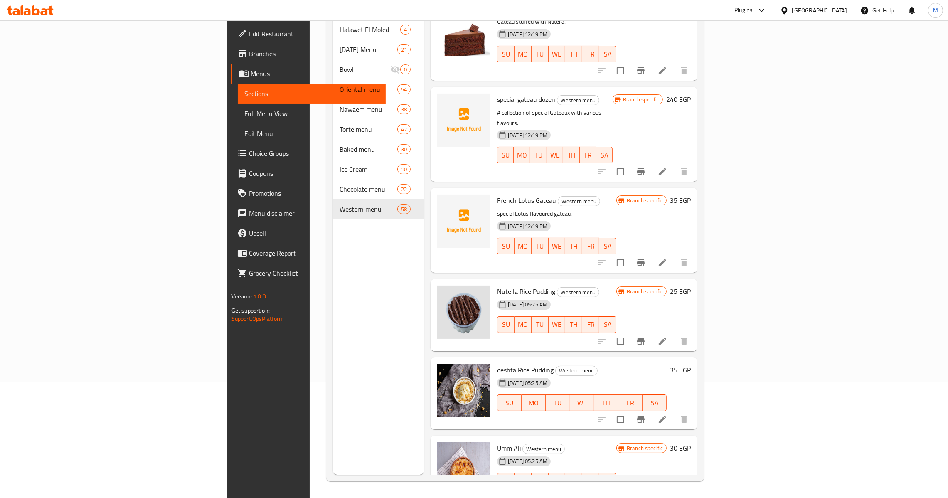
scroll to position [2380, 0]
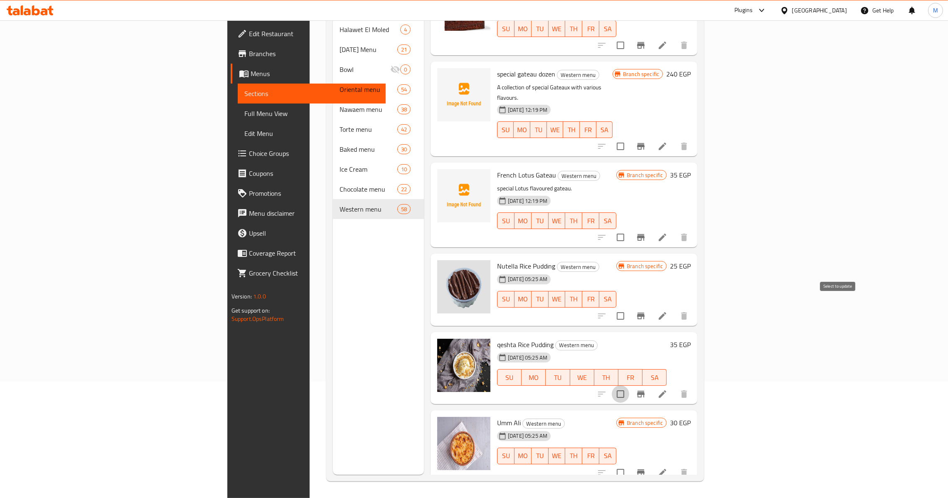
click at [629, 385] on input "checkbox" at bounding box center [620, 393] width 17 height 17
checkbox input "false"
click at [645, 391] on icon "Branch-specific-item" at bounding box center [640, 394] width 7 height 7
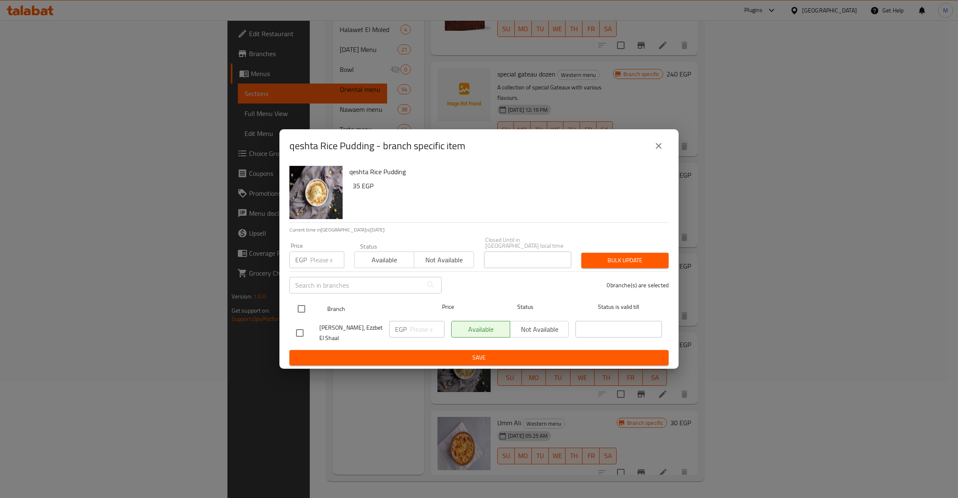
click at [298, 305] on input "checkbox" at bounding box center [301, 308] width 17 height 17
checkbox input "true"
click at [315, 265] on div "Price EGP Price" at bounding box center [316, 255] width 65 height 35
click at [316, 259] on input "number" at bounding box center [327, 259] width 34 height 17
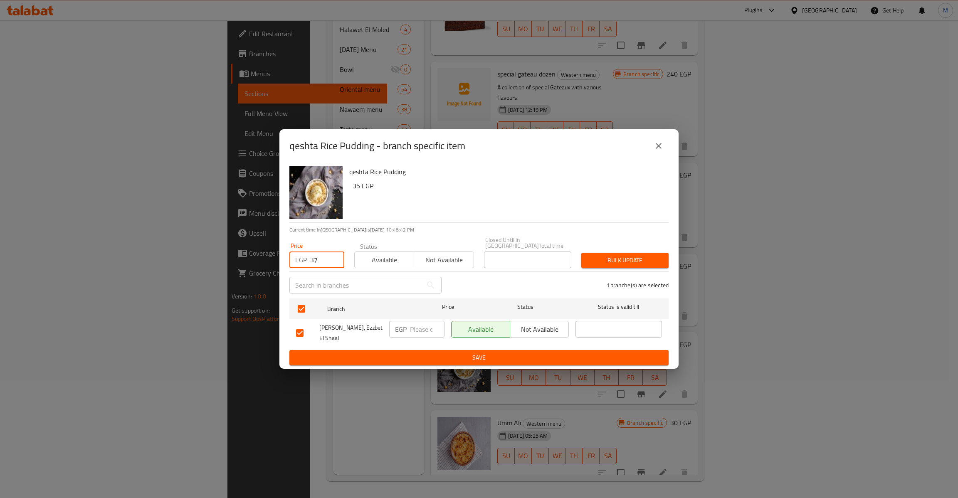
type input "37"
click at [607, 261] on span "Bulk update" at bounding box center [625, 260] width 74 height 10
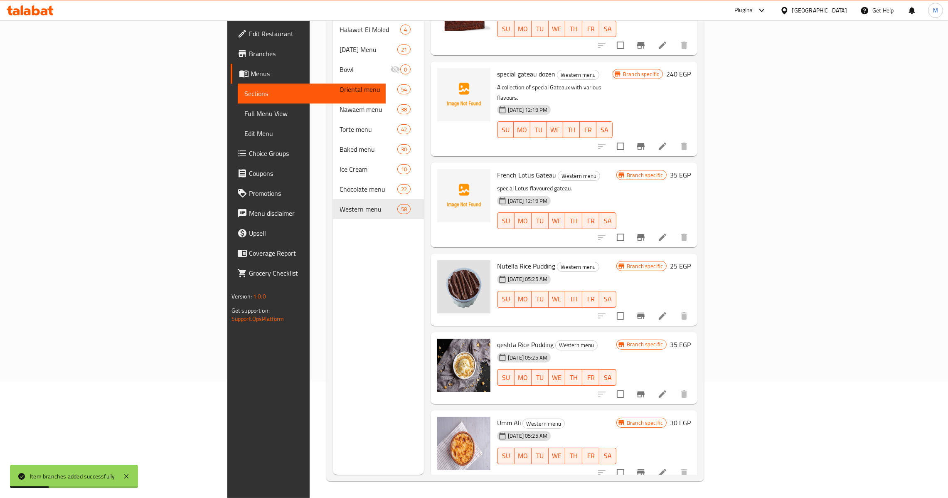
click at [674, 387] on li at bounding box center [662, 394] width 23 height 15
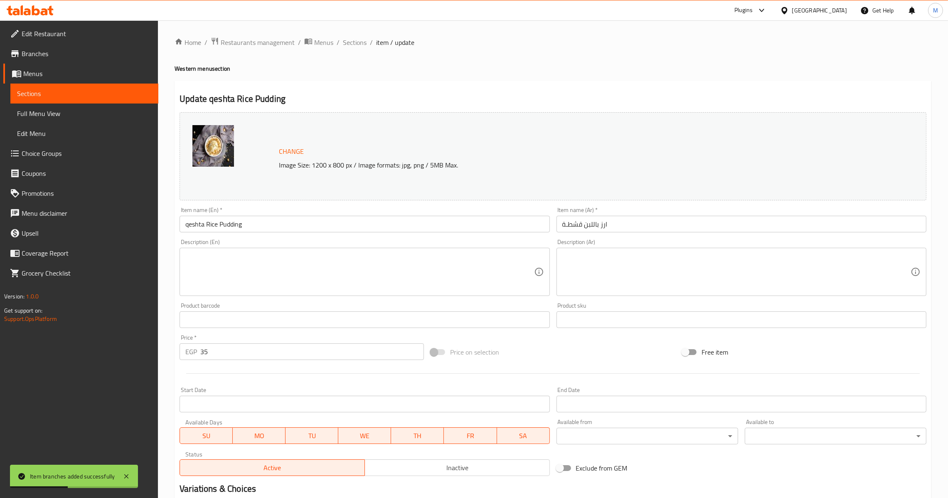
click at [196, 228] on input "qeshta Rice Pudding" at bounding box center [365, 224] width 370 height 17
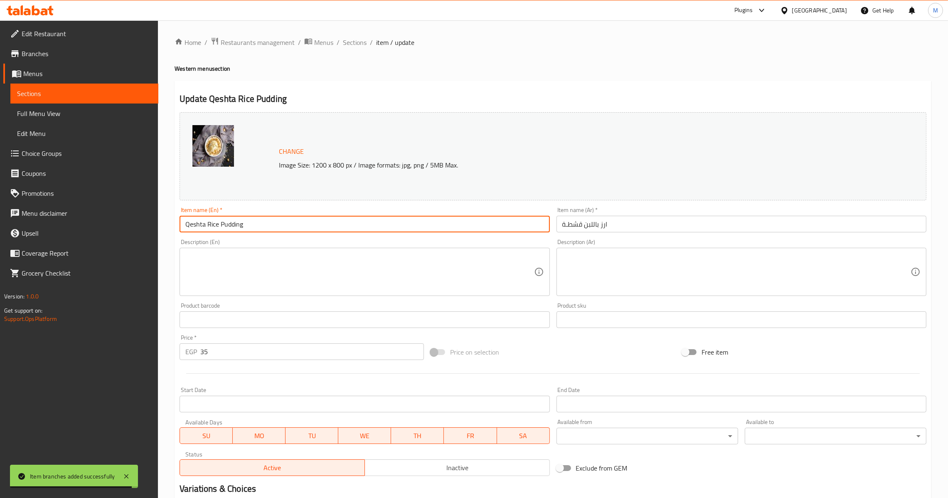
click at [209, 224] on input "Qeshta Rice Pudding" at bounding box center [365, 224] width 370 height 17
type input "Qeshta Nuts Rice Pudding"
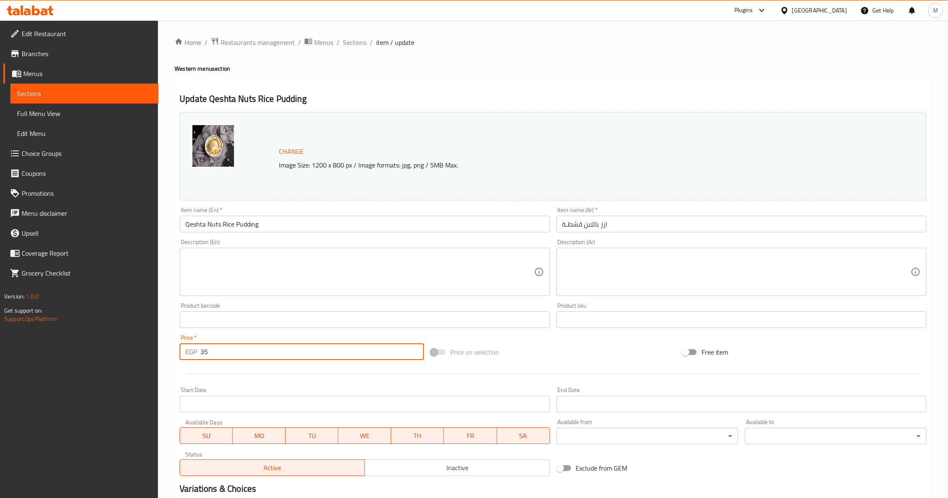
drag, startPoint x: 247, startPoint y: 355, endPoint x: 164, endPoint y: 354, distance: 83.1
click at [164, 354] on div "Home / Restaurants management / Menus / Sections / item / update Western menu s…" at bounding box center [553, 309] width 790 height 579
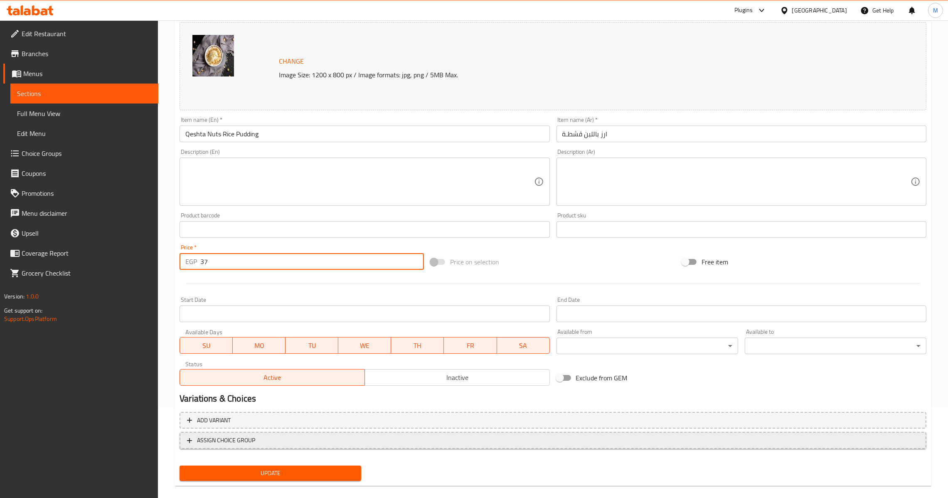
scroll to position [100, 0]
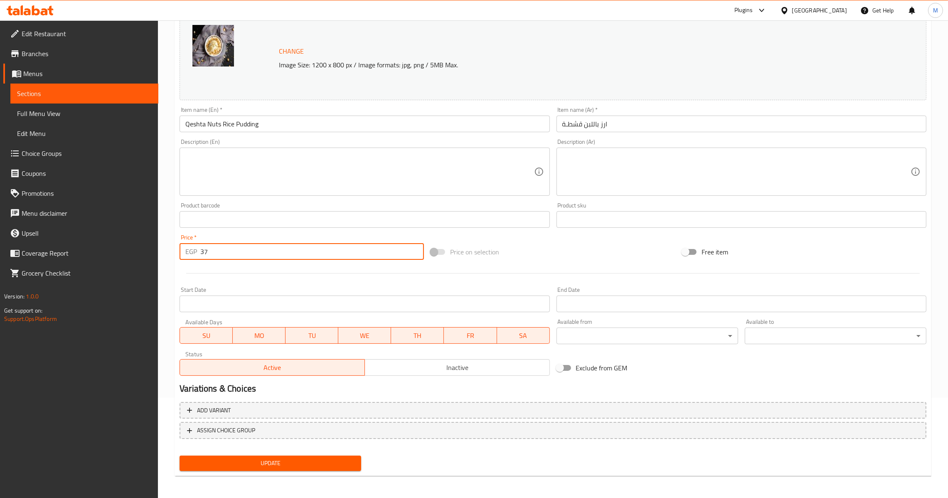
type input "37"
click at [273, 456] on div "Update" at bounding box center [270, 463] width 188 height 22
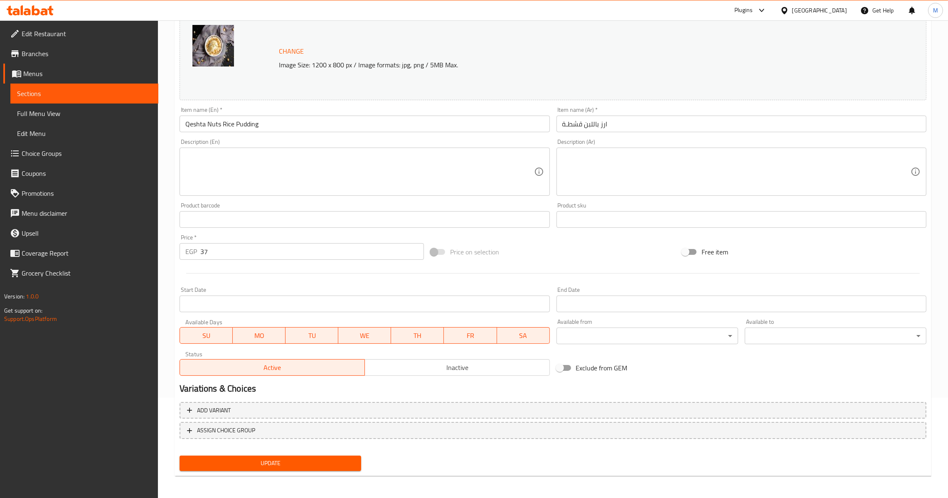
click at [271, 459] on span "Update" at bounding box center [270, 463] width 168 height 10
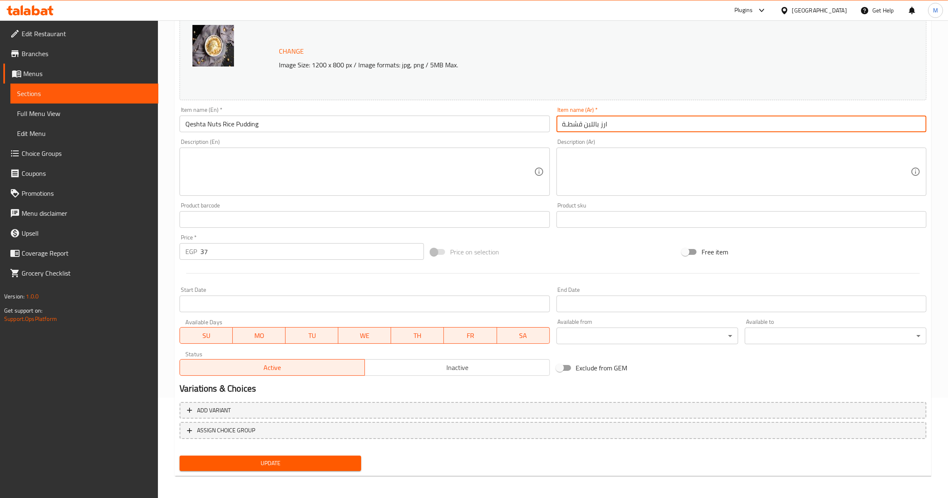
click at [581, 123] on input "ارز باللبن قشطـة" at bounding box center [742, 124] width 370 height 17
click at [586, 123] on input "ارز باللبن قشطـة" at bounding box center [742, 124] width 370 height 17
click at [584, 124] on input "ارز باللبن قشطـة" at bounding box center [742, 124] width 370 height 17
type input "ارز باللبن قشطه مكسرات"
click at [287, 470] on button "Update" at bounding box center [271, 463] width 182 height 15
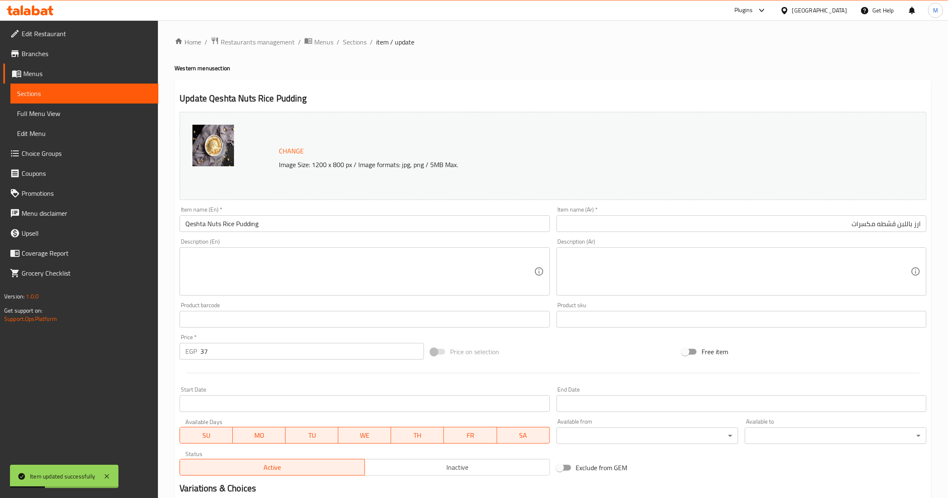
scroll to position [0, 0]
click at [357, 49] on div "Home / Restaurants management / Menus / Sections / item / update Western menu s…" at bounding box center [553, 310] width 757 height 546
click at [356, 47] on span "Sections" at bounding box center [355, 42] width 24 height 10
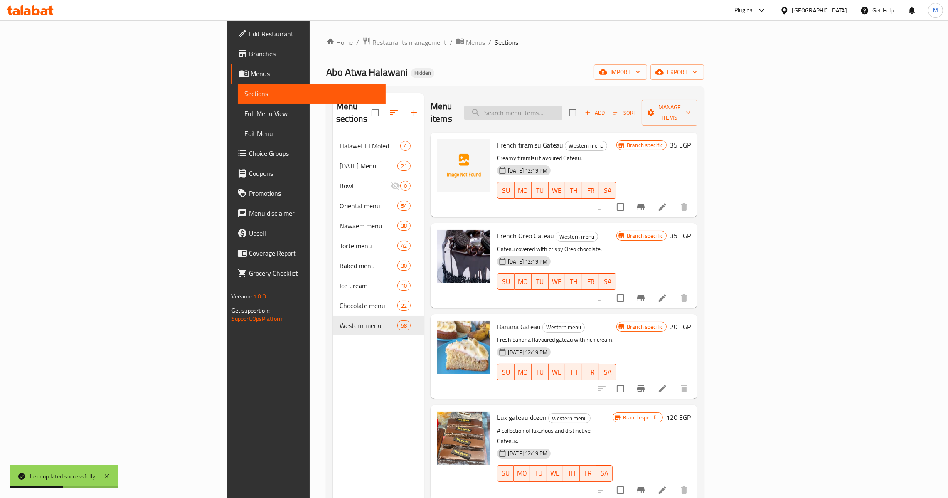
click at [562, 106] on input "search" at bounding box center [513, 113] width 98 height 15
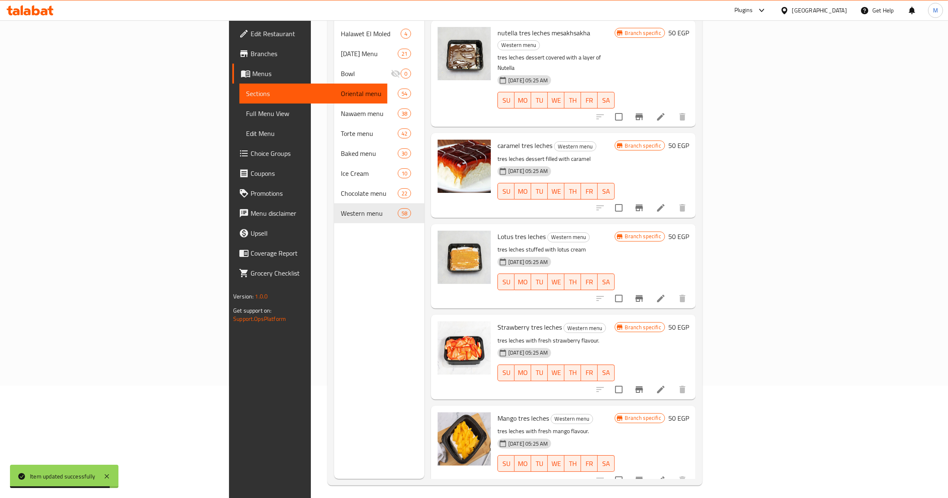
scroll to position [117, 0]
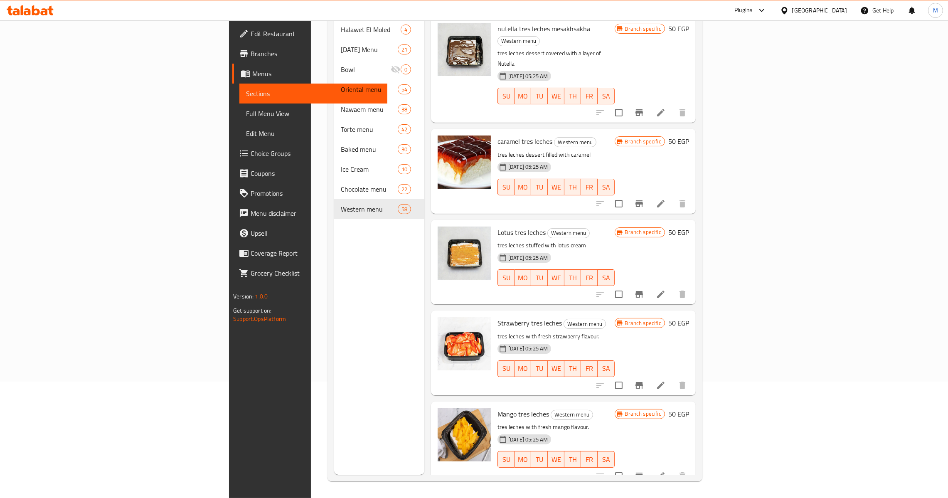
type input "tres"
click at [643, 382] on icon "Branch-specific-item" at bounding box center [638, 385] width 7 height 7
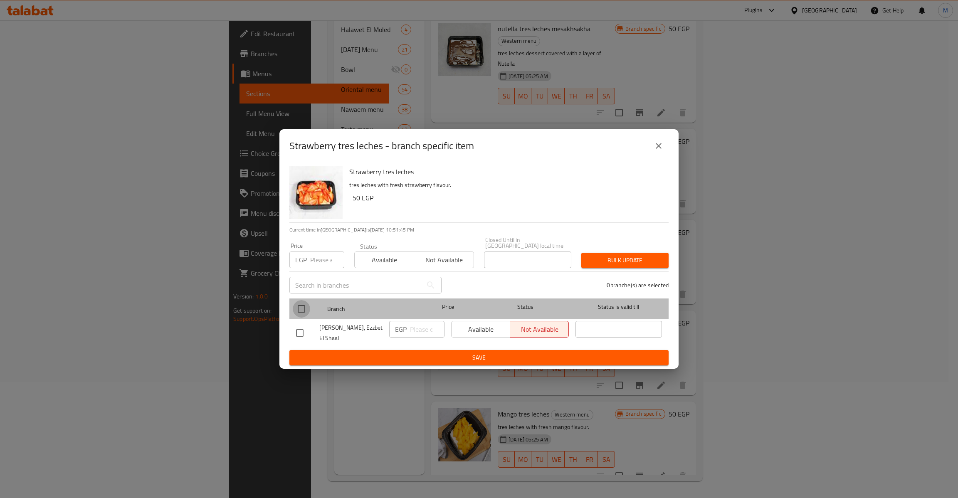
click at [298, 304] on input "checkbox" at bounding box center [301, 308] width 17 height 17
checkbox input "true"
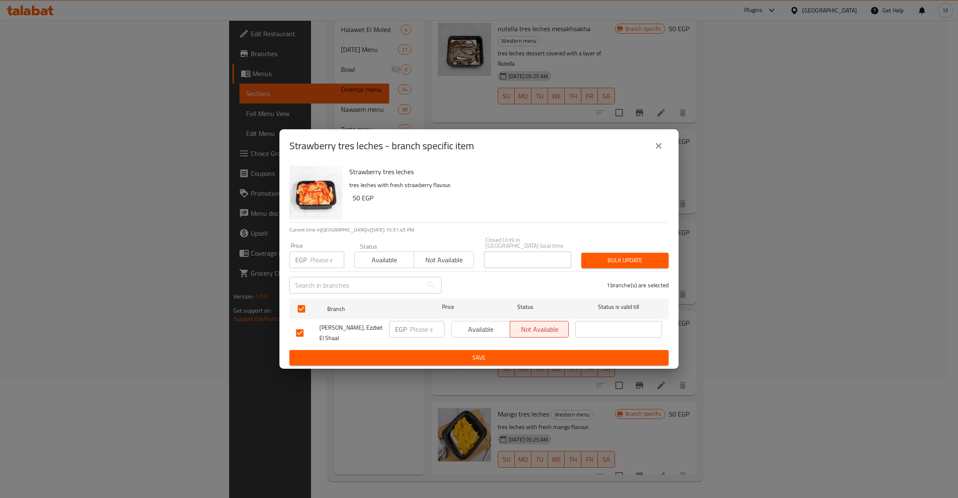
click at [317, 244] on div "Price EGP Price" at bounding box center [316, 255] width 55 height 25
click at [315, 254] on input "number" at bounding box center [327, 259] width 34 height 17
drag, startPoint x: 328, startPoint y: 259, endPoint x: 243, endPoint y: 259, distance: 84.8
click at [244, 259] on div "Strawberry tres leches - branch specific item Strawberry tres leches tres leche…" at bounding box center [479, 249] width 958 height 498
type input "55"
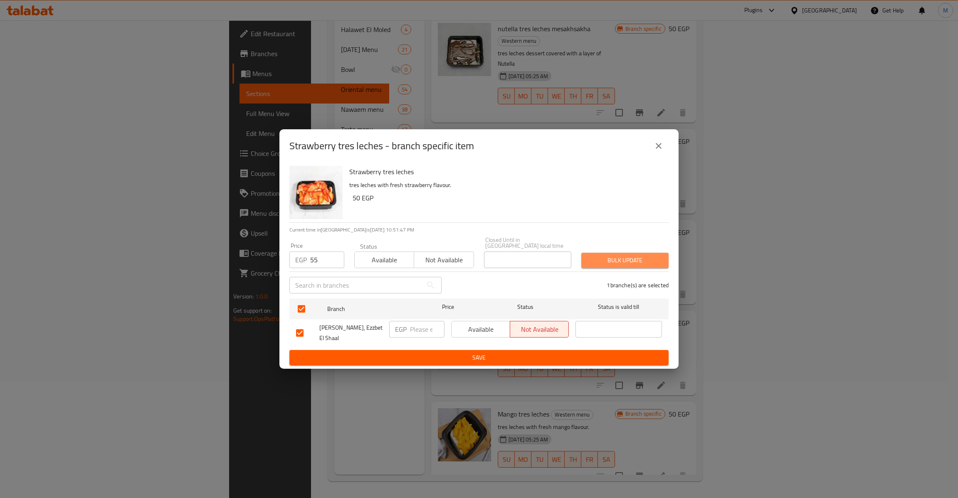
click at [626, 253] on button "Bulk update" at bounding box center [624, 260] width 87 height 15
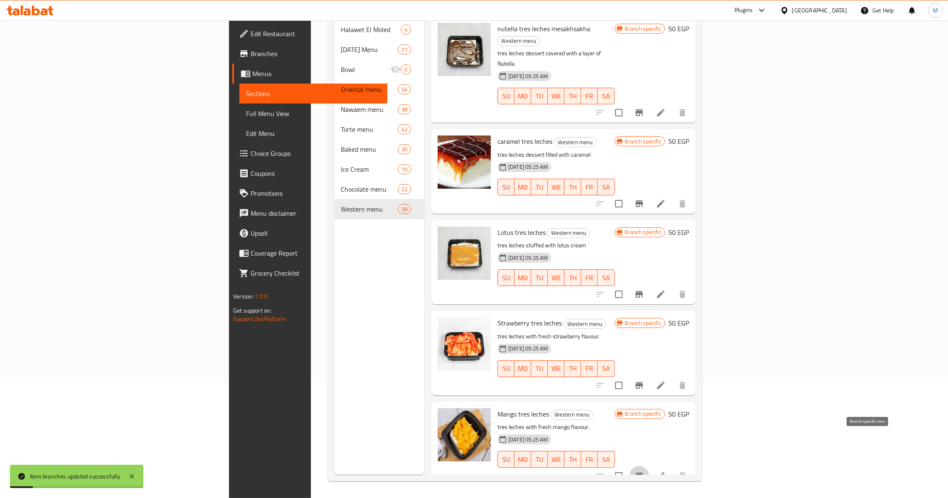
click at [649, 466] on button "Branch-specific-item" at bounding box center [639, 476] width 20 height 20
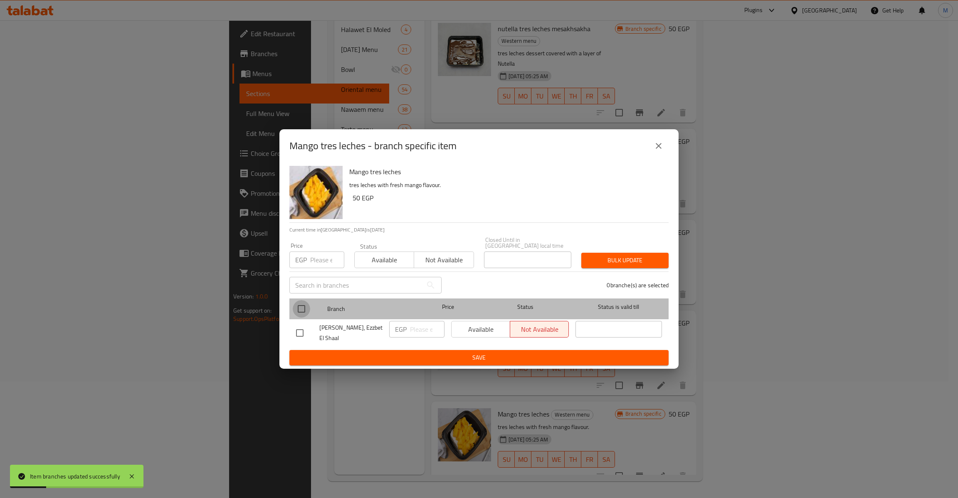
click at [306, 312] on input "checkbox" at bounding box center [301, 308] width 17 height 17
checkbox input "true"
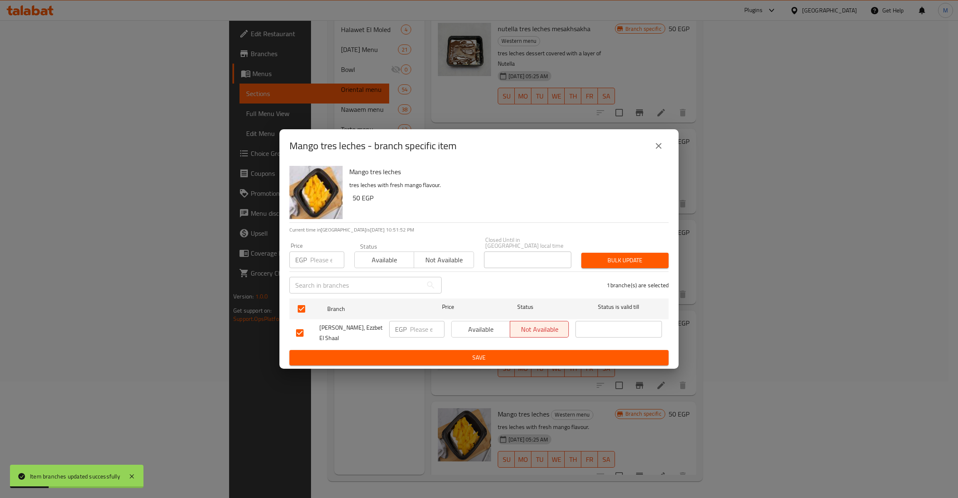
click at [323, 259] on input "number" at bounding box center [327, 259] width 34 height 17
type input "55"
click at [605, 253] on button "Bulk update" at bounding box center [624, 260] width 87 height 15
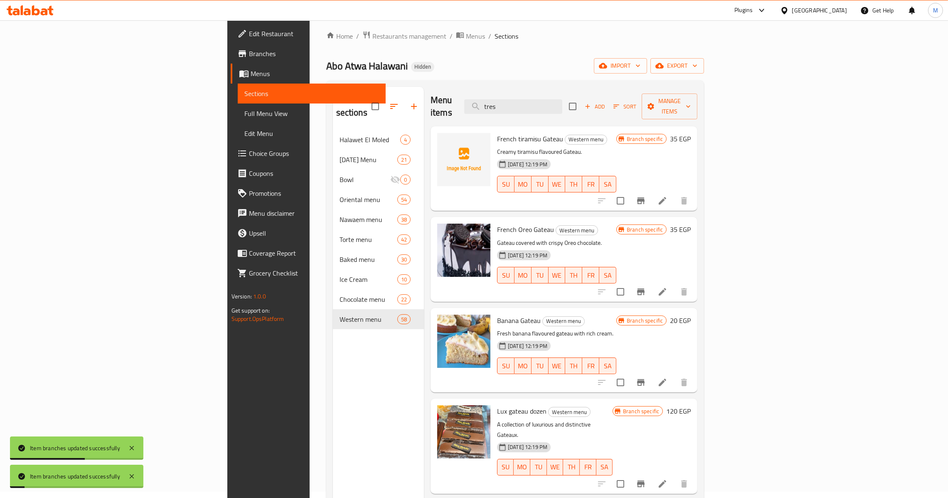
scroll to position [0, 0]
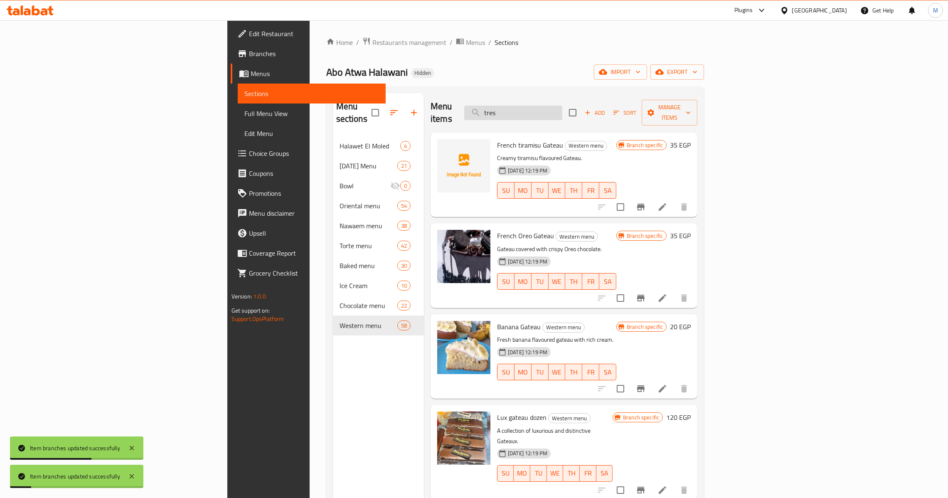
click at [562, 106] on input "tres" at bounding box center [513, 113] width 98 height 15
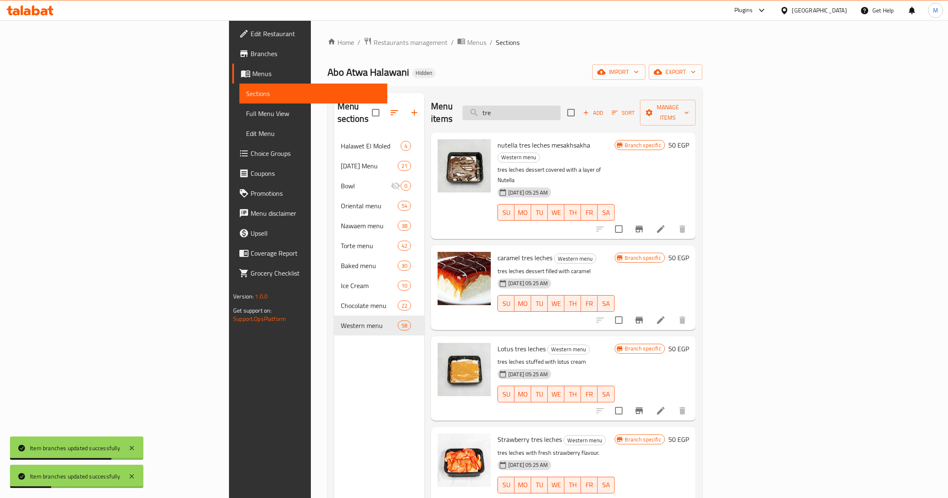
type input "tres"
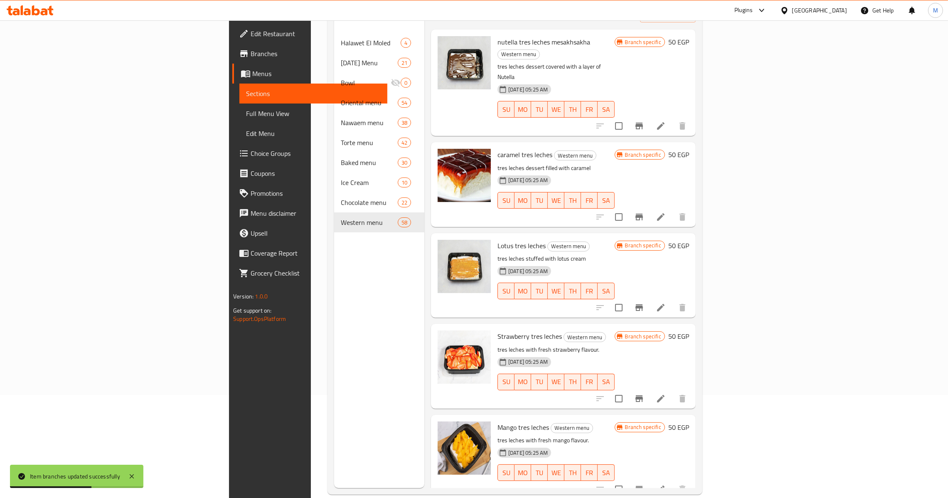
scroll to position [117, 0]
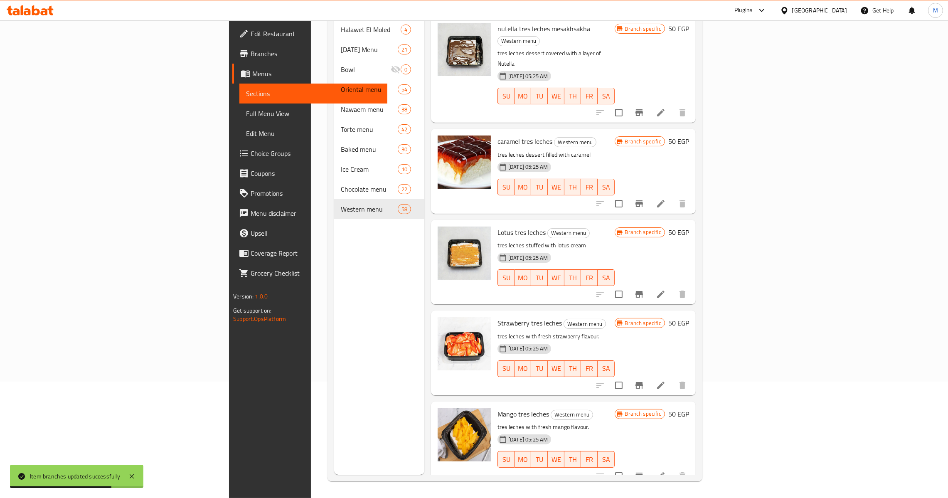
click at [644, 289] on icon "Branch-specific-item" at bounding box center [639, 294] width 10 height 10
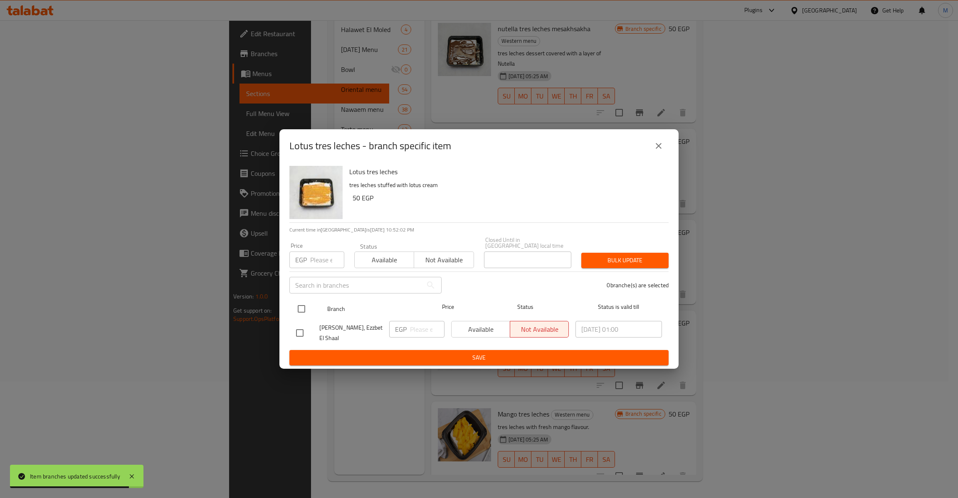
click at [311, 308] on div at bounding box center [308, 309] width 31 height 24
click at [297, 318] on div "[PERSON_NAME], Ezzbet El Shaal" at bounding box center [339, 333] width 93 height 31
click at [298, 308] on input "checkbox" at bounding box center [301, 308] width 17 height 17
checkbox input "true"
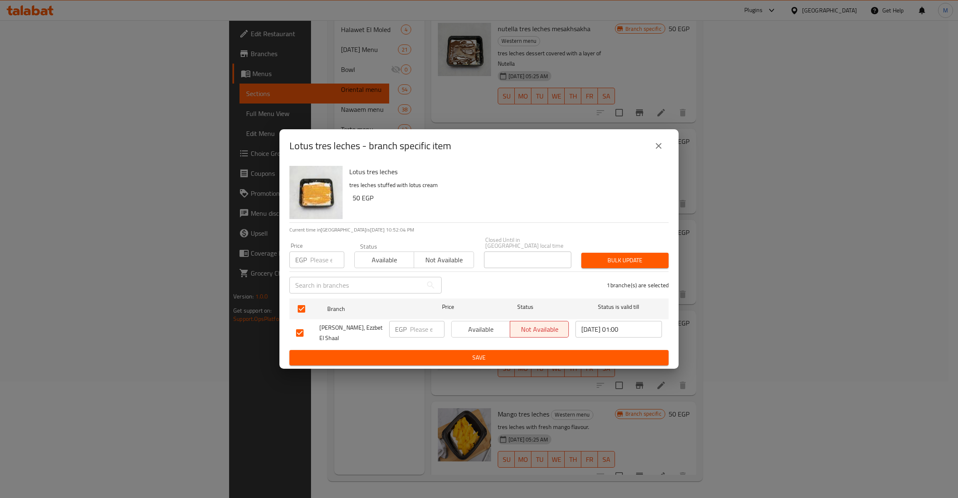
click at [326, 251] on input "number" at bounding box center [327, 259] width 34 height 17
type input "55"
click at [648, 255] on span "Bulk update" at bounding box center [625, 260] width 74 height 10
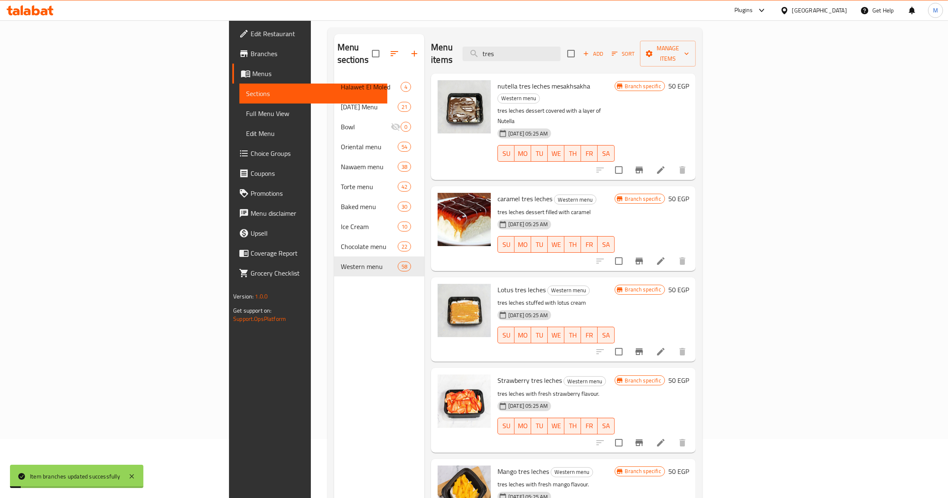
scroll to position [55, 0]
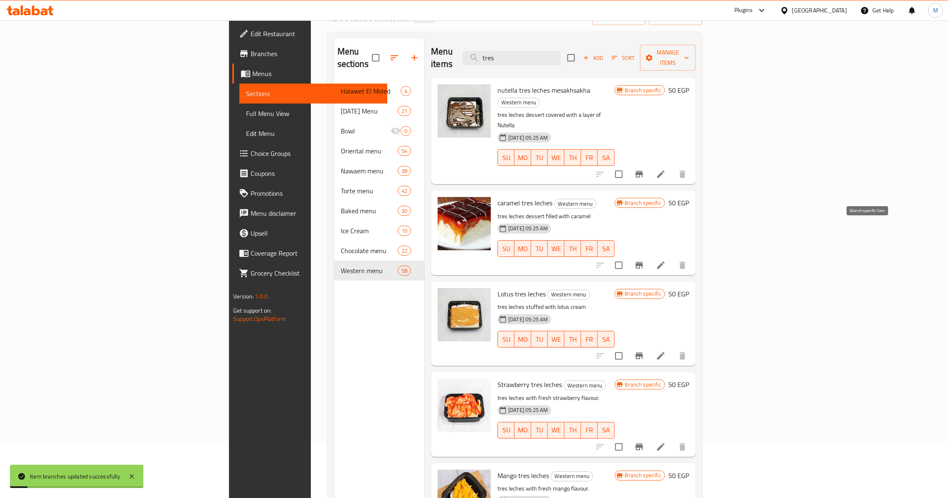
click at [644, 260] on icon "Branch-specific-item" at bounding box center [639, 265] width 10 height 10
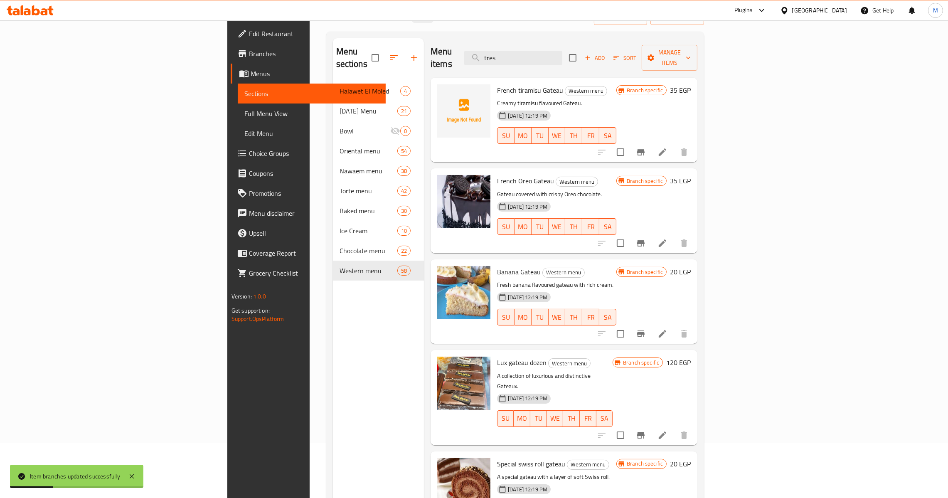
click at [608, 62] on div "Menu items tres Add Sort Manage items" at bounding box center [564, 57] width 267 height 39
click at [562, 51] on input "tres" at bounding box center [513, 58] width 98 height 15
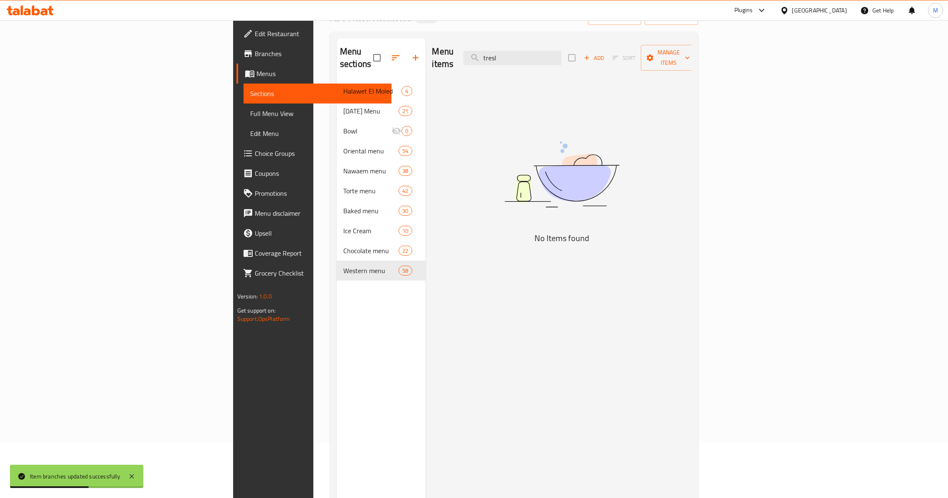
type input "tres"
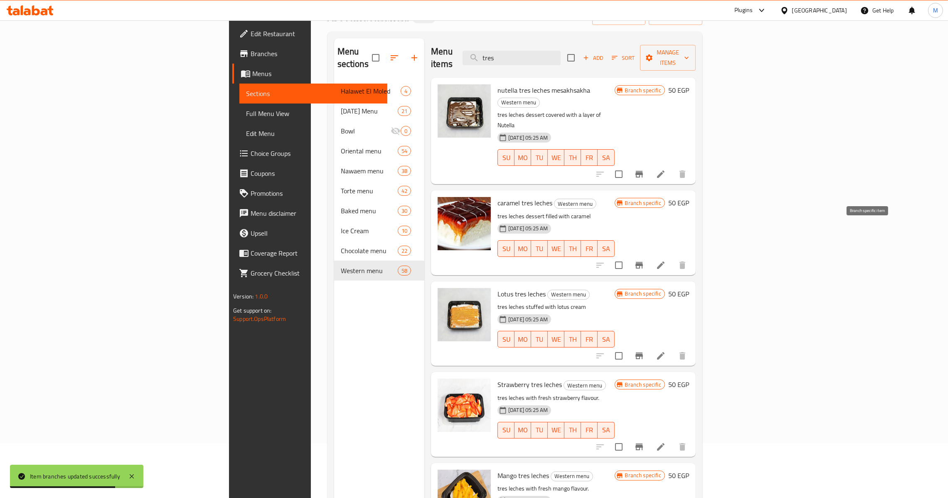
click at [649, 255] on button "Branch-specific-item" at bounding box center [639, 265] width 20 height 20
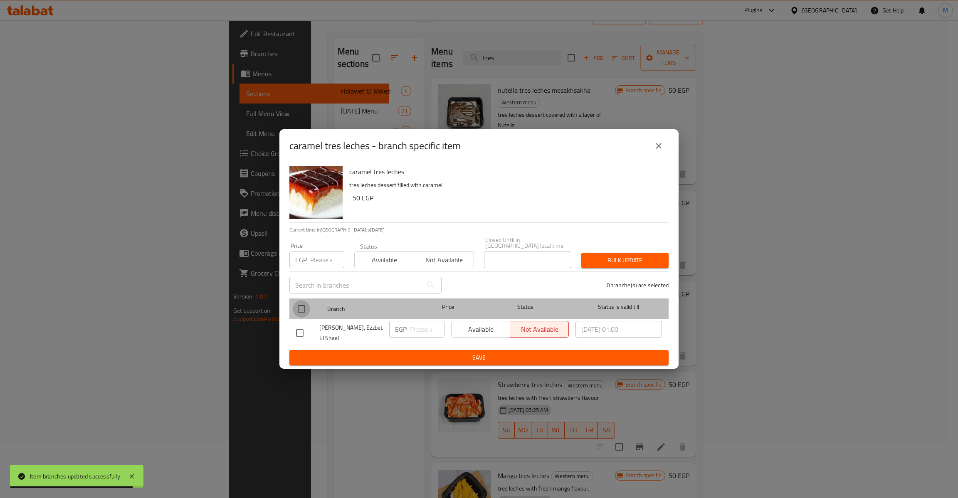
click at [300, 307] on input "checkbox" at bounding box center [301, 308] width 17 height 17
checkbox input "true"
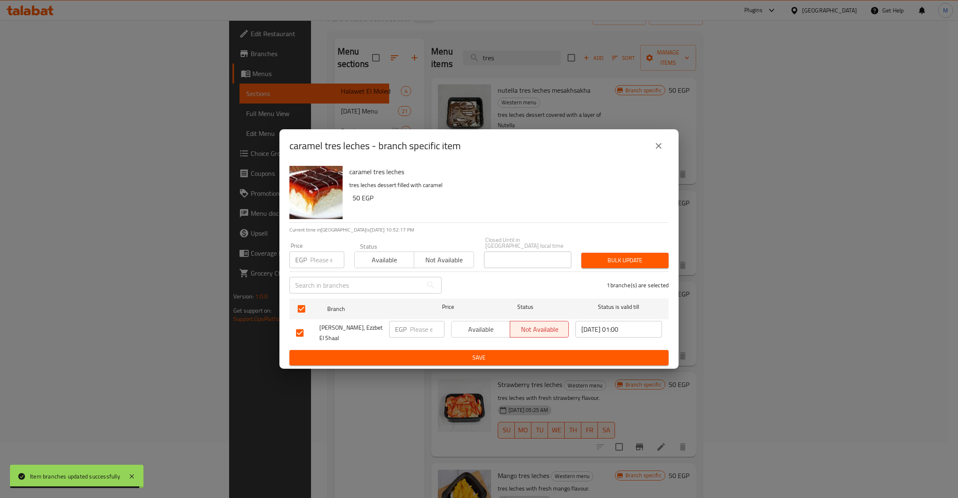
click at [315, 258] on input "number" at bounding box center [327, 259] width 34 height 17
drag, startPoint x: 316, startPoint y: 251, endPoint x: 216, endPoint y: 257, distance: 100.8
click at [215, 260] on div "caramel tres leches - branch specific item caramel tres leches tres leches dess…" at bounding box center [479, 249] width 958 height 498
type input "55"
click at [608, 253] on button "Bulk update" at bounding box center [624, 260] width 87 height 15
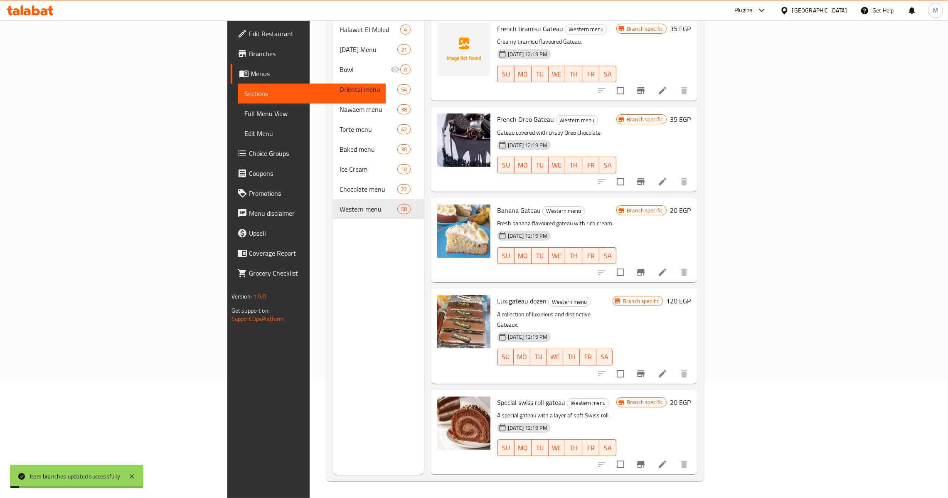
scroll to position [0, 0]
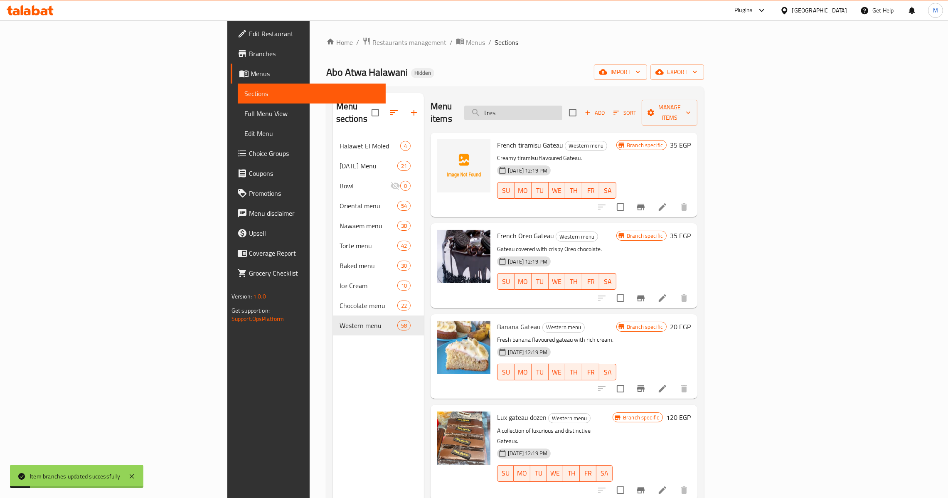
click at [562, 106] on input "tres" at bounding box center [513, 113] width 98 height 15
type input "tres"
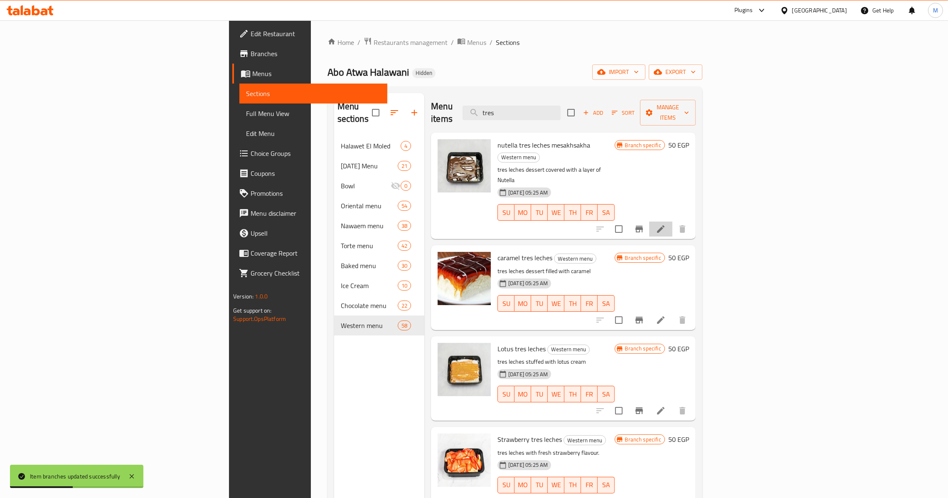
click at [672, 222] on li at bounding box center [660, 229] width 23 height 15
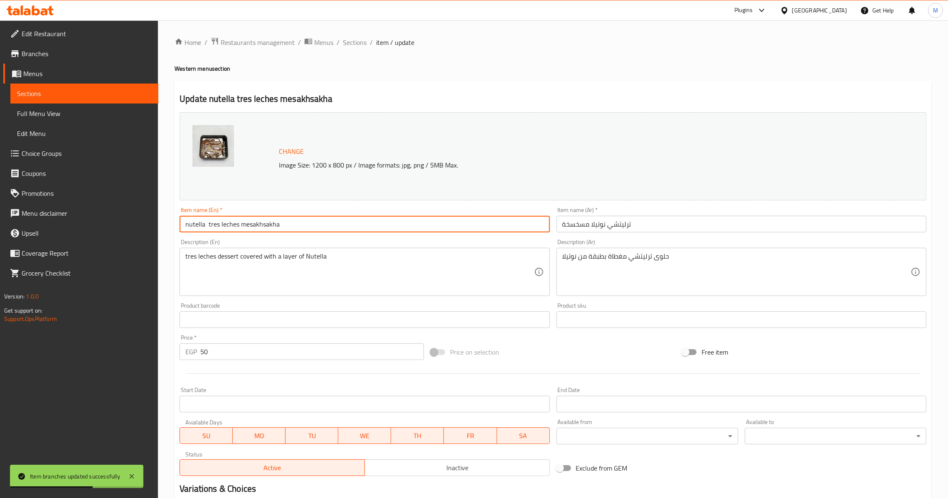
click at [273, 224] on input "nutella tres leches mesakhsakha" at bounding box center [365, 224] width 370 height 17
type input "nutella tres leches"
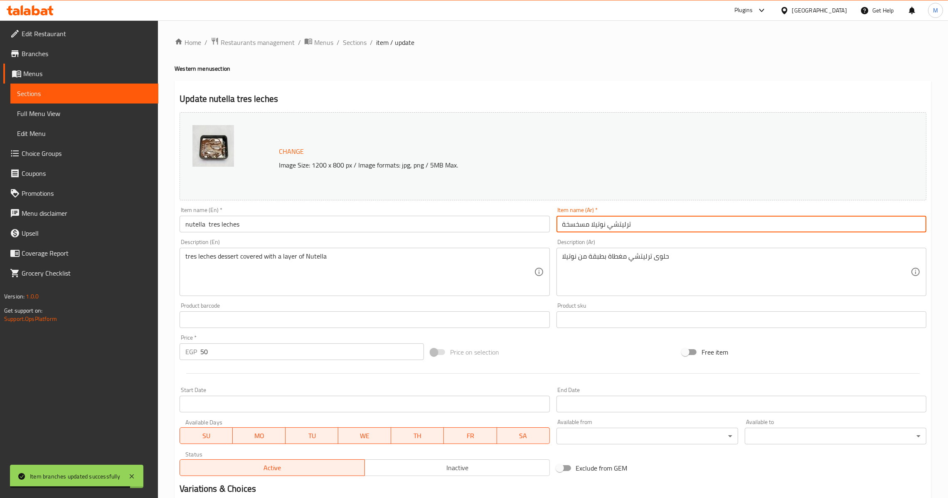
click at [582, 223] on input "ترليتشي نوتيلا مسخسخة" at bounding box center [742, 224] width 370 height 17
type input "[PERSON_NAME]"
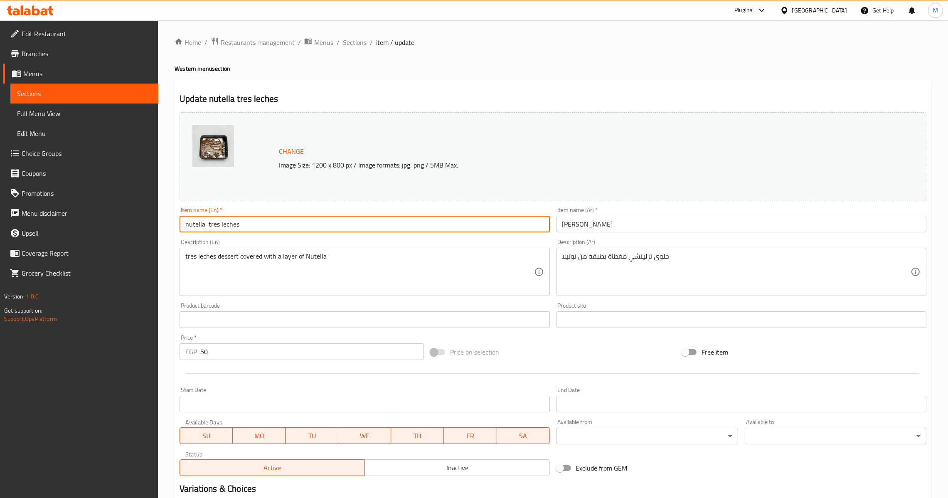
click at [247, 223] on input "nutella tres leches" at bounding box center [365, 224] width 370 height 17
click at [215, 226] on input "Nutella Tres Leches" at bounding box center [365, 224] width 370 height 17
click at [210, 227] on input "Nutella Tres Leches" at bounding box center [365, 224] width 370 height 17
click at [207, 224] on input "Nutella Tres Leches" at bounding box center [365, 224] width 370 height 17
type input "Nutella Tres Leches"
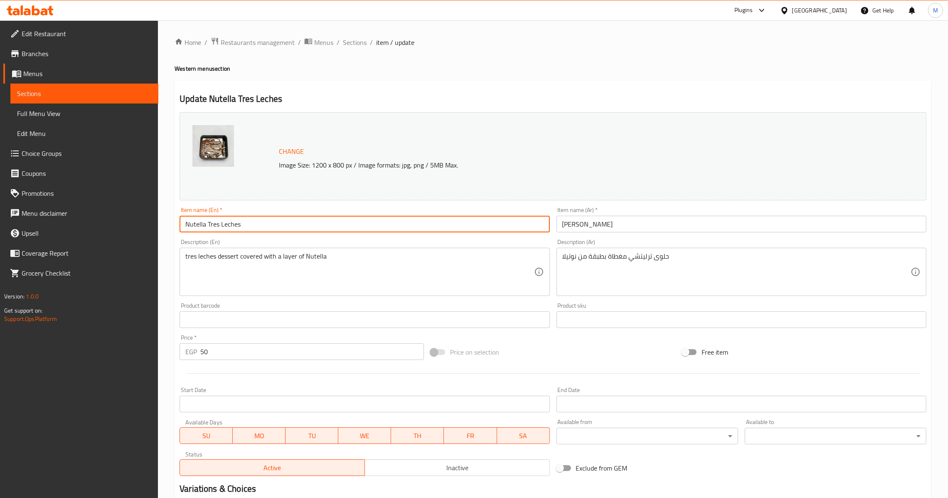
drag, startPoint x: 261, startPoint y: 352, endPoint x: 46, endPoint y: 372, distance: 215.4
click at [46, 372] on div "Edit Restaurant Branches Menus Sections Full Menu View Edit Menu Choice Groups …" at bounding box center [474, 309] width 948 height 579
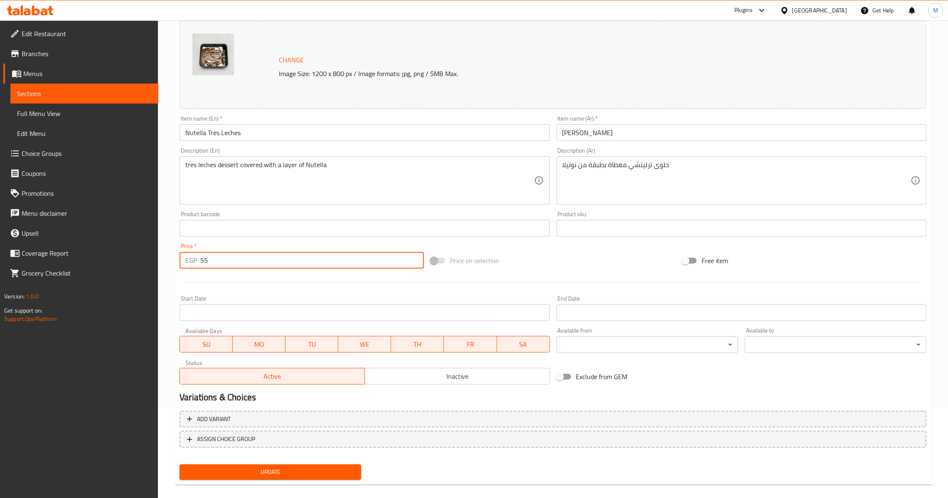
scroll to position [100, 0]
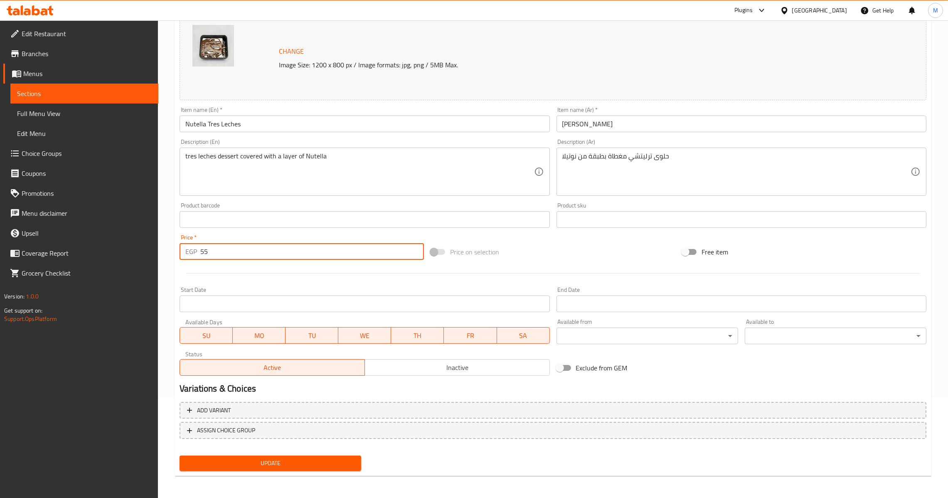
type input "55"
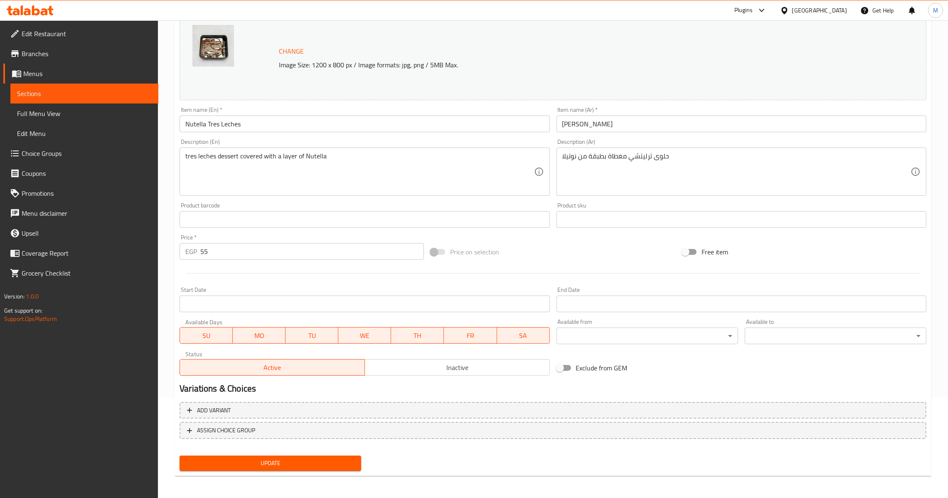
click at [255, 453] on div "Update" at bounding box center [270, 463] width 188 height 22
click at [255, 454] on div "Update" at bounding box center [270, 463] width 188 height 22
click at [256, 461] on span "Update" at bounding box center [270, 463] width 168 height 10
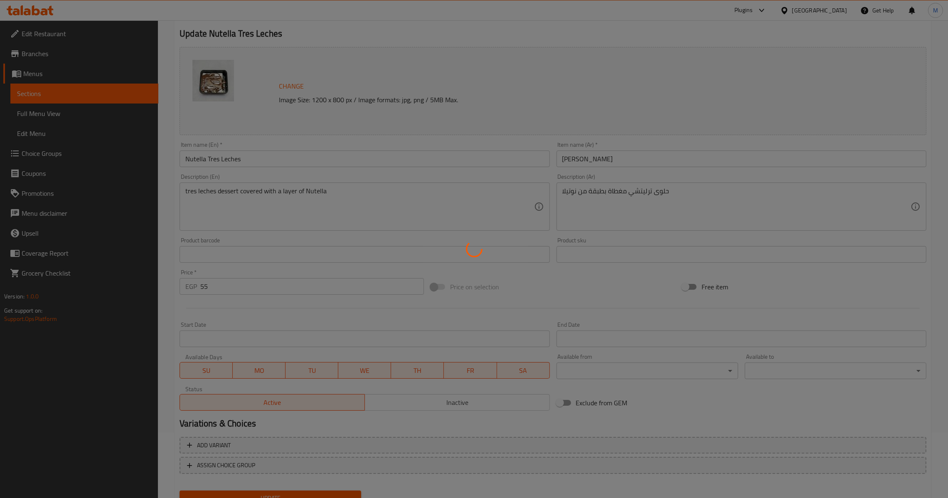
scroll to position [0, 0]
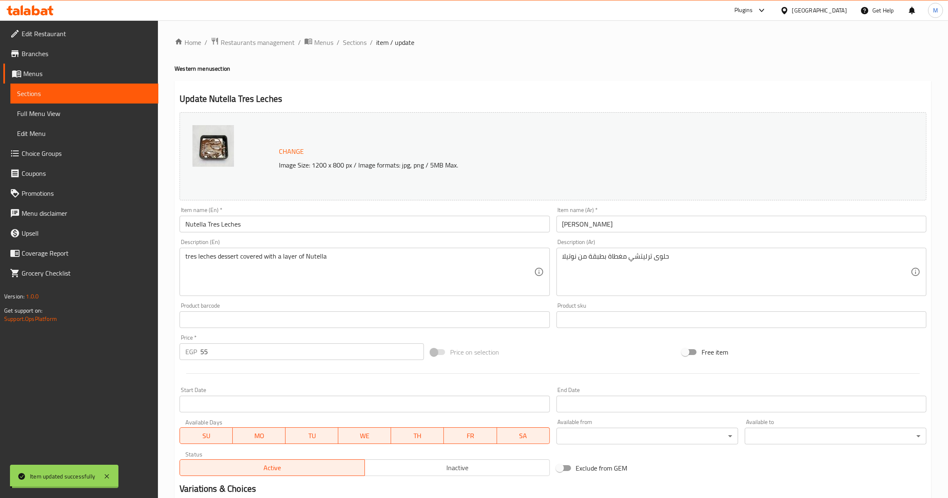
click at [350, 42] on span "Sections" at bounding box center [355, 42] width 24 height 10
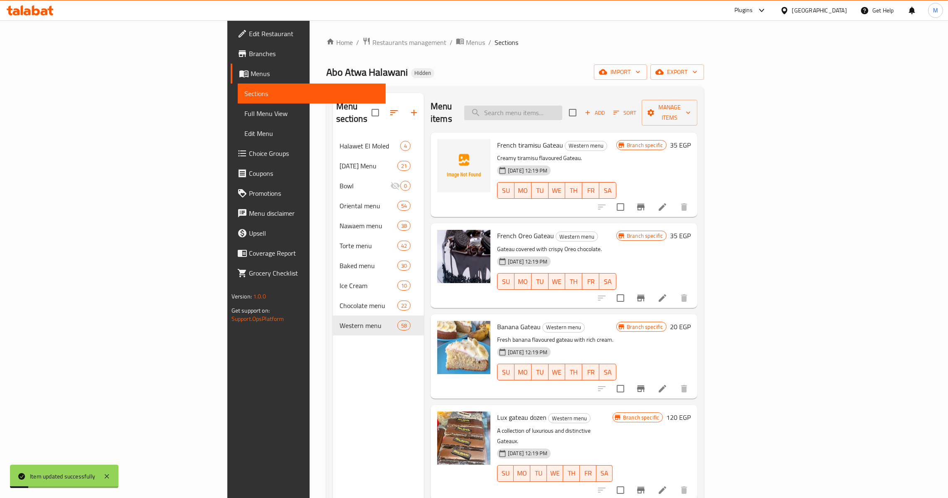
click at [562, 106] on input "search" at bounding box center [513, 113] width 98 height 15
drag, startPoint x: 607, startPoint y: 107, endPoint x: 525, endPoint y: 106, distance: 82.3
click at [525, 106] on div "Menu items te Add Sort Manage items" at bounding box center [564, 112] width 267 height 39
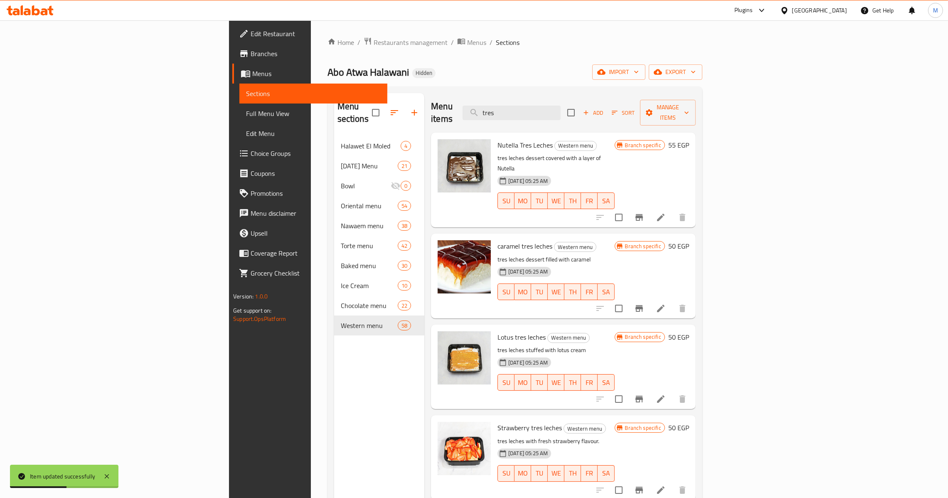
type input "tres"
click at [643, 214] on icon "Branch-specific-item" at bounding box center [638, 217] width 7 height 7
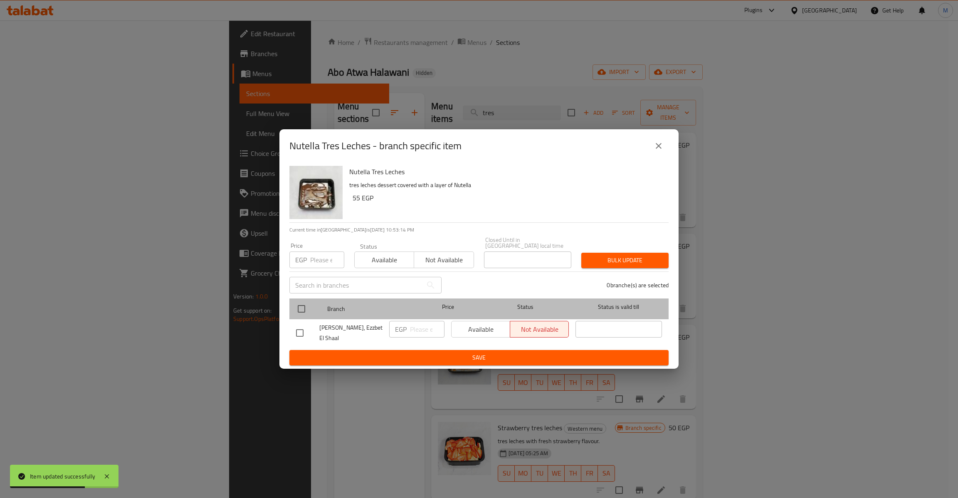
click at [311, 301] on div at bounding box center [308, 309] width 31 height 24
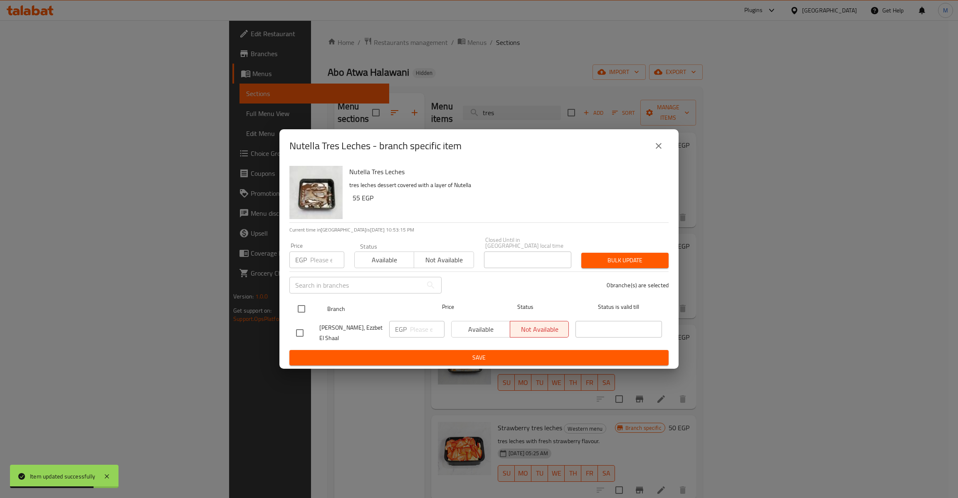
click at [305, 308] on input "checkbox" at bounding box center [301, 308] width 17 height 17
checkbox input "true"
click at [316, 261] on input "number" at bounding box center [327, 259] width 34 height 17
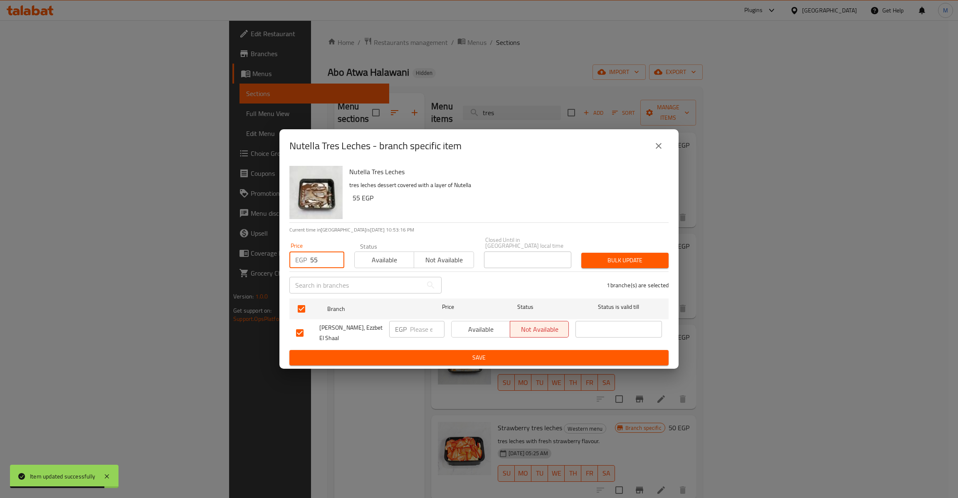
type input "55"
click at [636, 255] on span "Bulk update" at bounding box center [625, 260] width 74 height 10
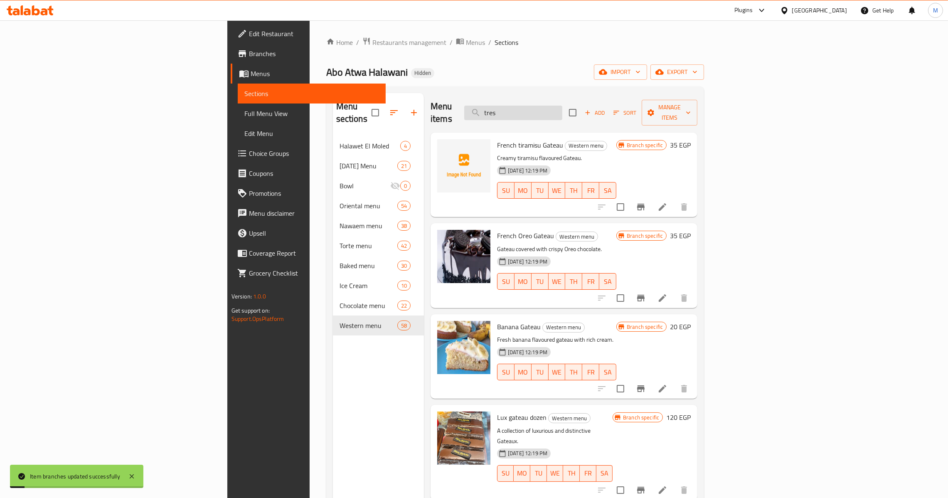
click at [562, 111] on input "tres" at bounding box center [513, 113] width 98 height 15
type input "tres"
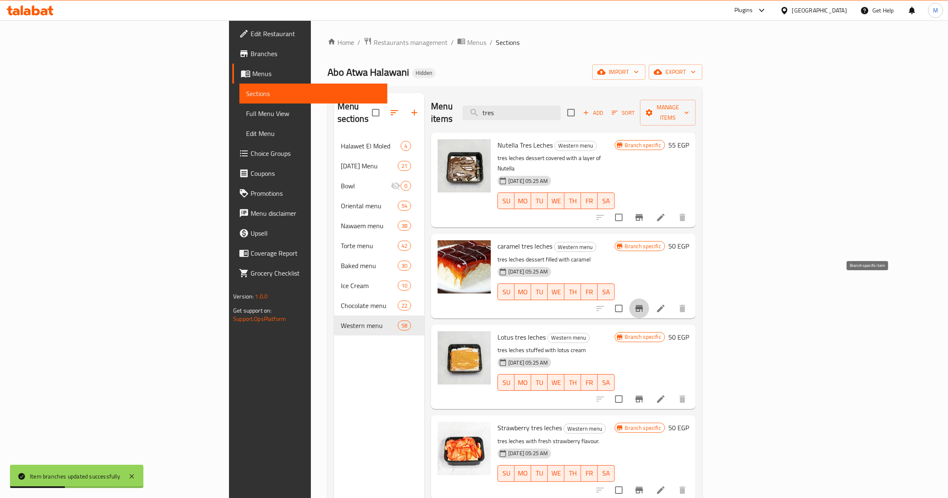
click at [644, 303] on icon "Branch-specific-item" at bounding box center [639, 308] width 10 height 10
click at [649, 389] on button "Branch-specific-item" at bounding box center [639, 399] width 20 height 20
click at [649, 480] on button "Branch-specific-item" at bounding box center [639, 490] width 20 height 20
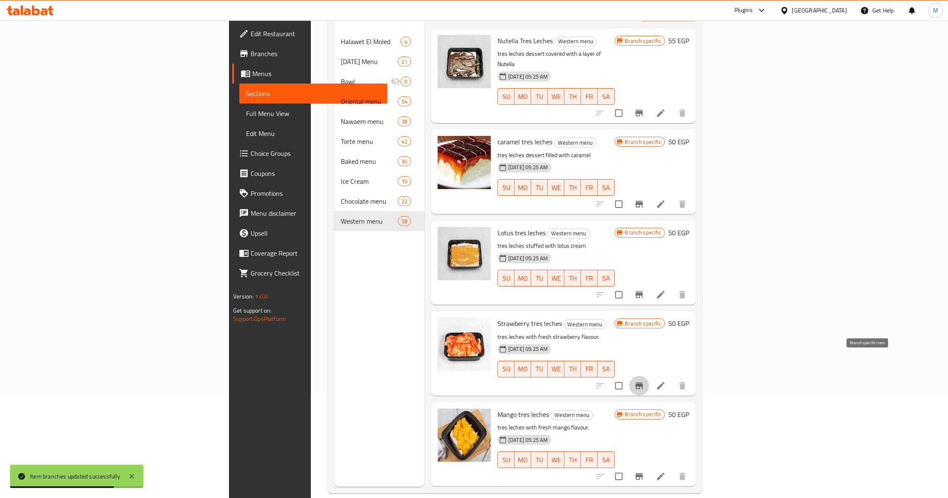
scroll to position [117, 0]
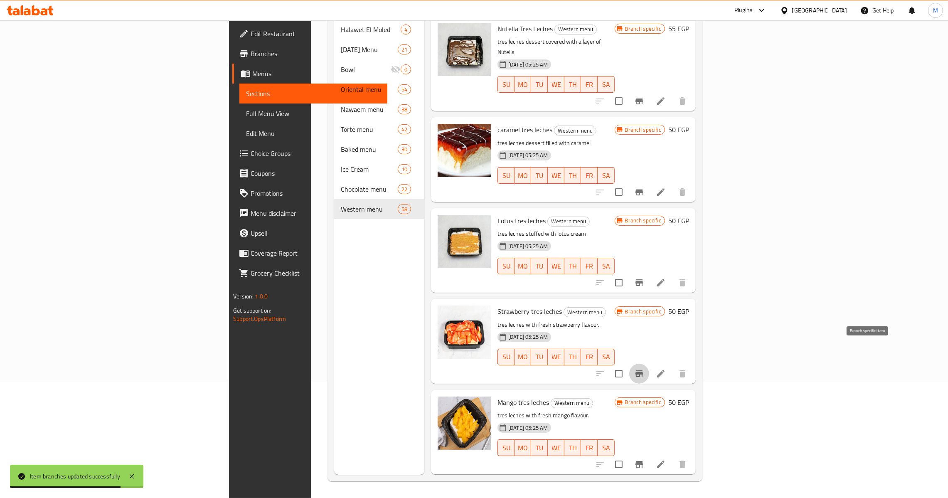
click at [689, 430] on div "Branch specific 50 EGP" at bounding box center [652, 431] width 74 height 71
click at [644, 459] on icon "Branch-specific-item" at bounding box center [639, 464] width 10 height 10
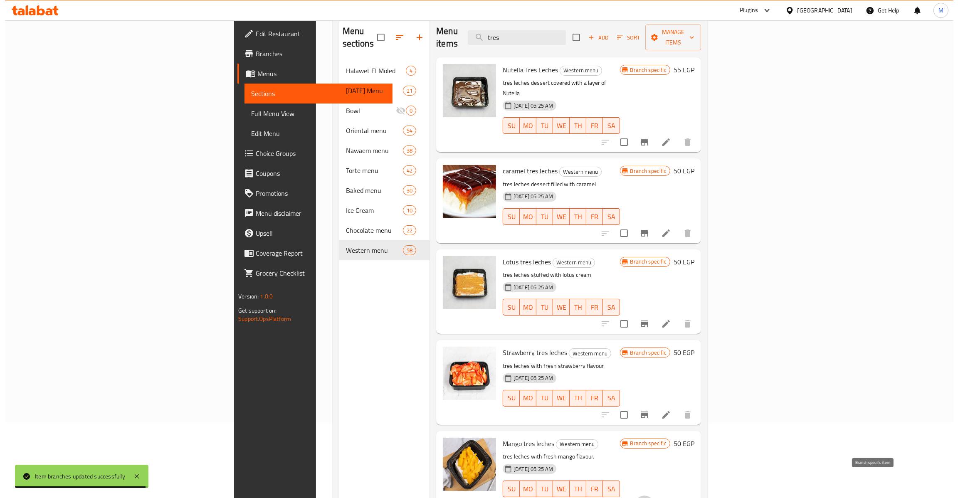
scroll to position [0, 0]
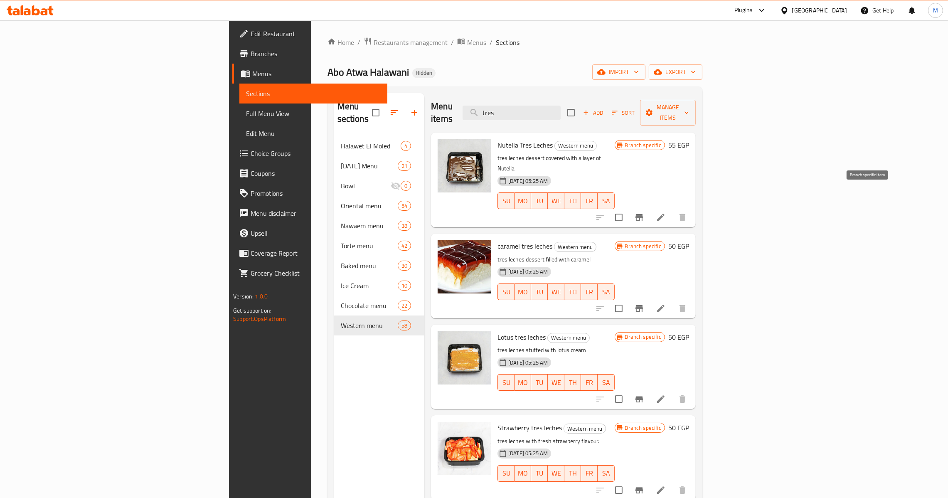
click at [649, 207] on button "Branch-specific-item" at bounding box center [639, 217] width 20 height 20
click at [702, 63] on div "Home / Restaurants management / Menus / Sections Abo Atwa Halawani Hidden impor…" at bounding box center [515, 317] width 375 height 561
click at [696, 70] on span "export" at bounding box center [675, 72] width 40 height 10
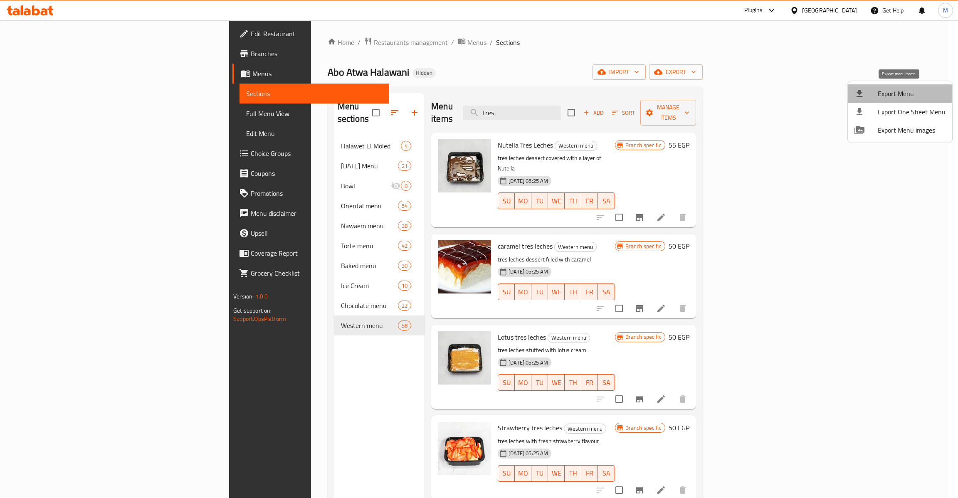
click at [903, 91] on span "Export Menu" at bounding box center [911, 94] width 68 height 10
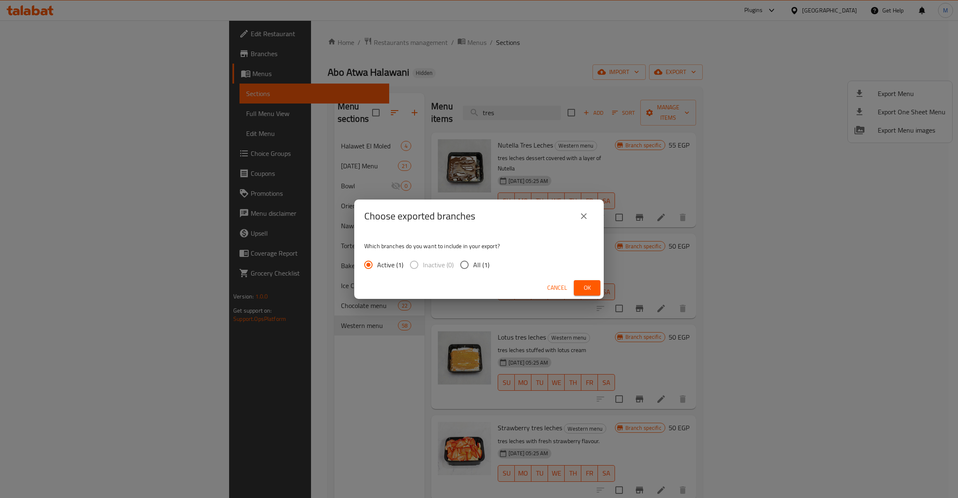
click at [481, 268] on span "All (1)" at bounding box center [481, 265] width 16 height 10
click at [473, 268] on input "All (1)" at bounding box center [464, 264] width 17 height 17
radio input "true"
click at [589, 291] on span "Ok" at bounding box center [586, 288] width 13 height 10
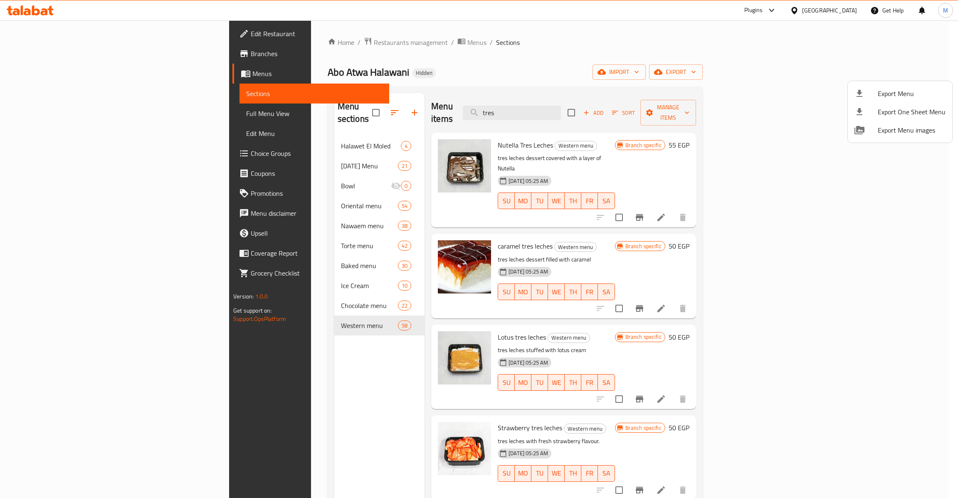
click at [741, 55] on div at bounding box center [479, 249] width 958 height 498
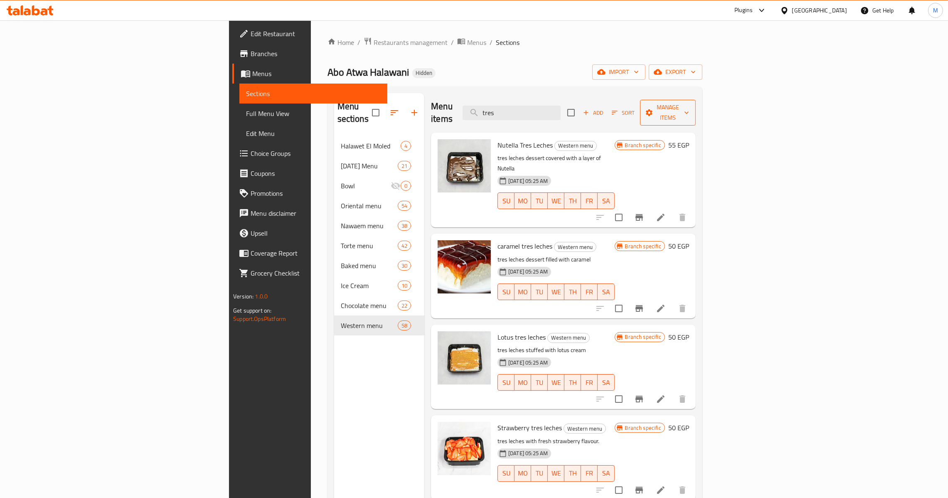
click at [689, 111] on span "Manage items" at bounding box center [668, 112] width 42 height 21
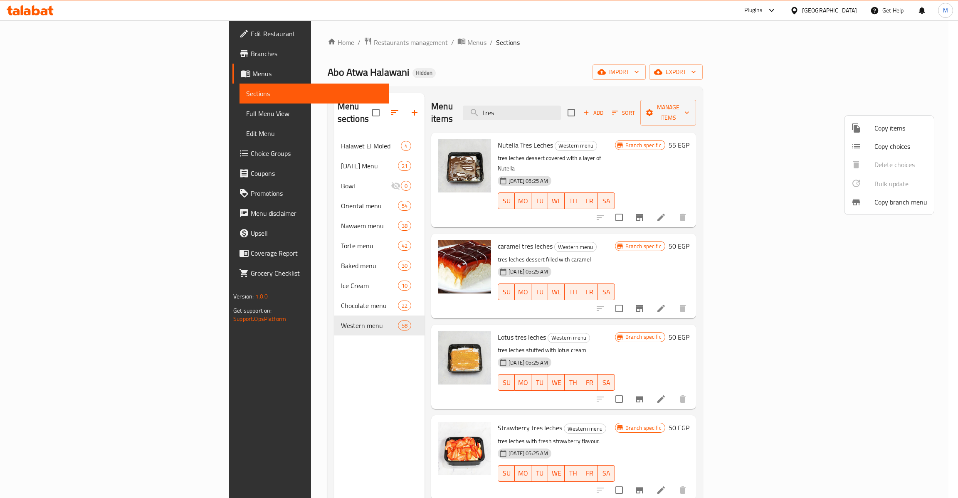
click at [537, 78] on div at bounding box center [479, 249] width 958 height 498
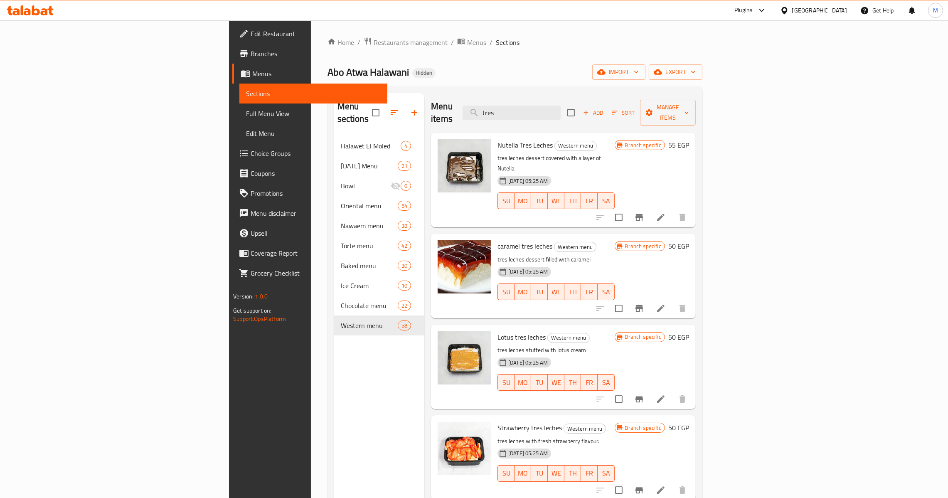
click at [239, 107] on link "Full Menu View" at bounding box center [313, 113] width 148 height 20
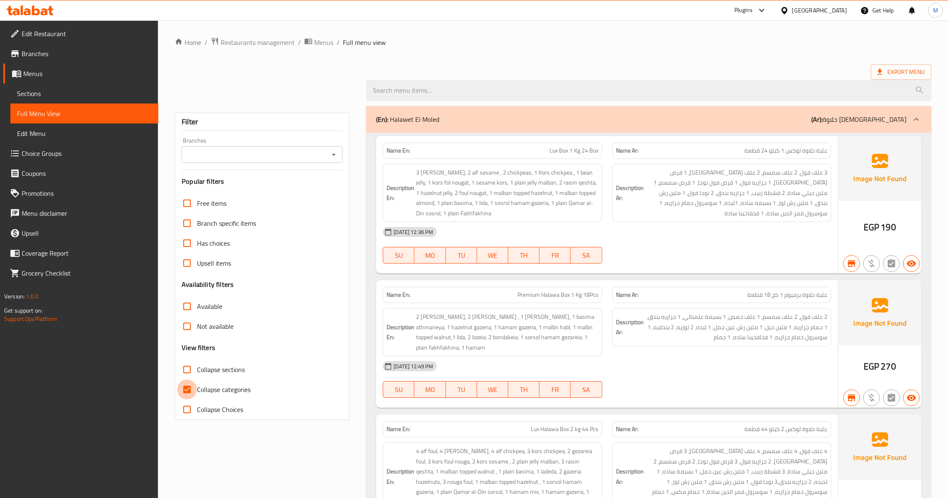
click at [191, 389] on input "Collapse categories" at bounding box center [187, 389] width 20 height 20
checkbox input "false"
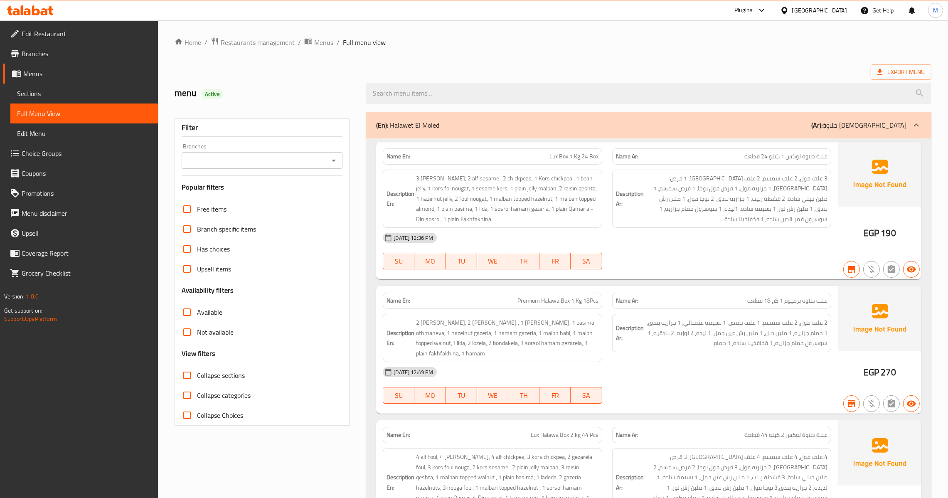
click at [335, 157] on icon "Open" at bounding box center [334, 160] width 10 height 10
click at [257, 200] on span "[PERSON_NAME], Ezzbet El Shaal" at bounding box center [236, 197] width 97 height 10
type input "[PERSON_NAME], Ezzbet El Shaal"
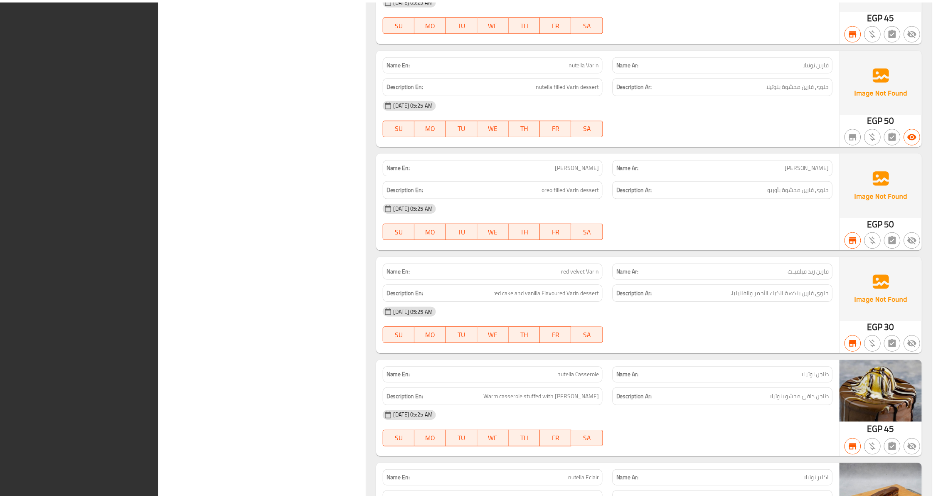
scroll to position [30461, 0]
